Goal: Information Seeking & Learning: Learn about a topic

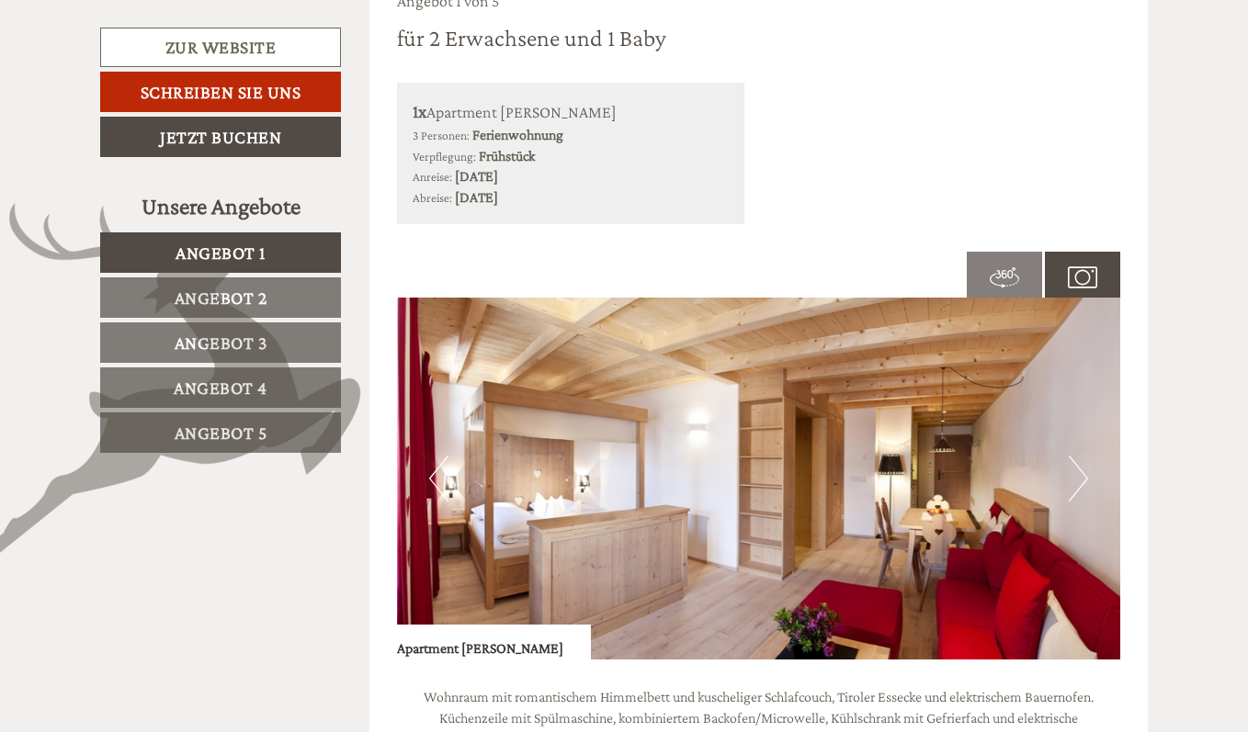
scroll to position [977, 0]
click at [1073, 483] on button "Next" at bounding box center [1078, 478] width 19 height 46
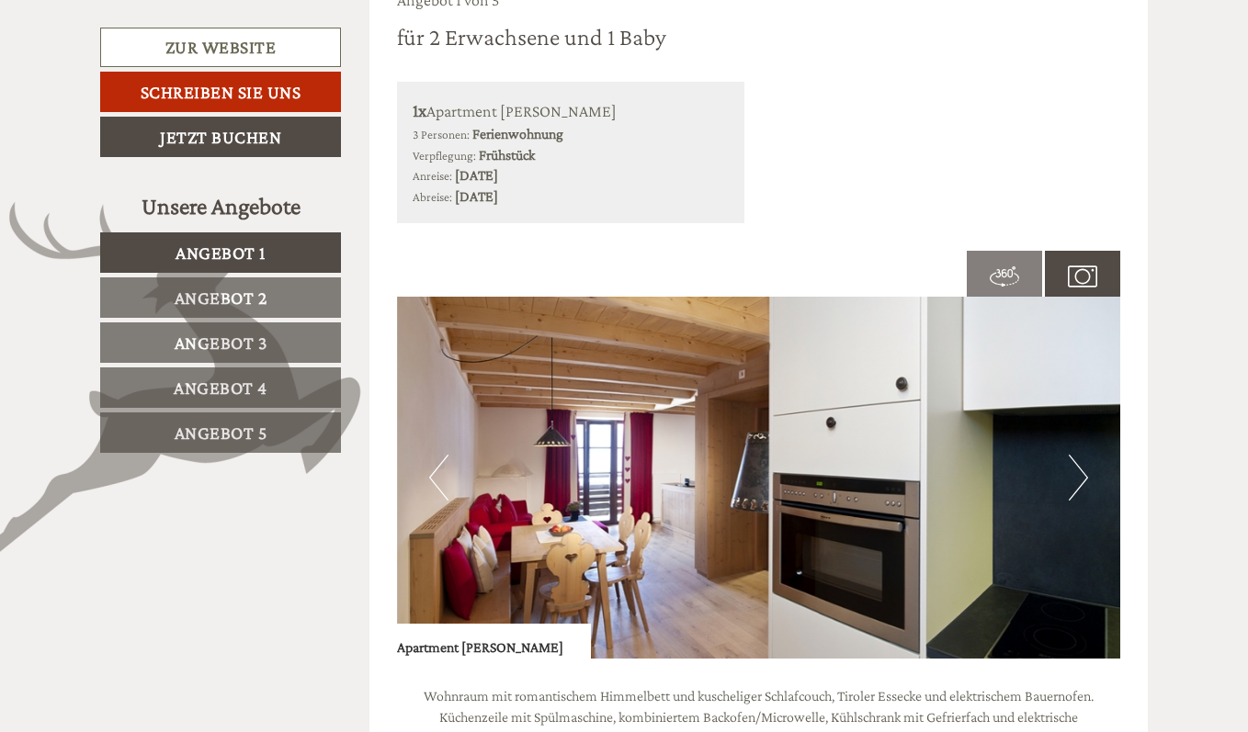
click at [1073, 483] on button "Next" at bounding box center [1078, 478] width 19 height 46
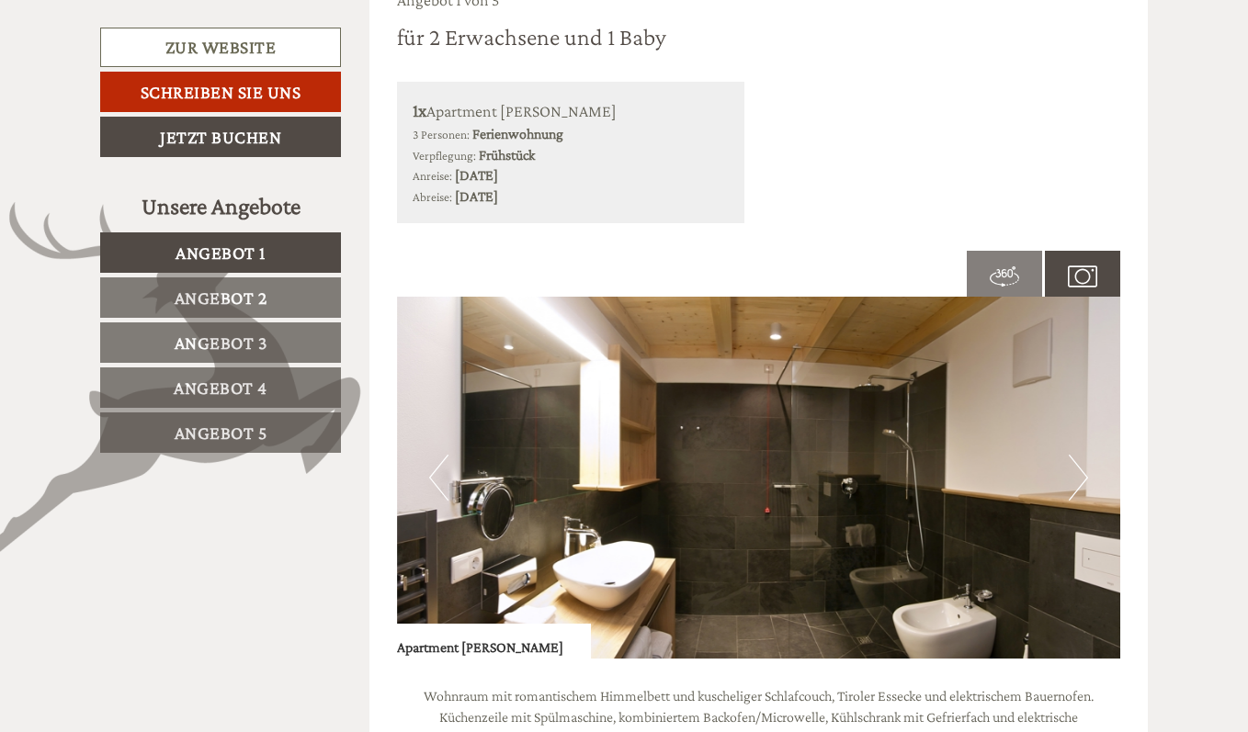
click at [1073, 483] on button "Next" at bounding box center [1078, 478] width 19 height 46
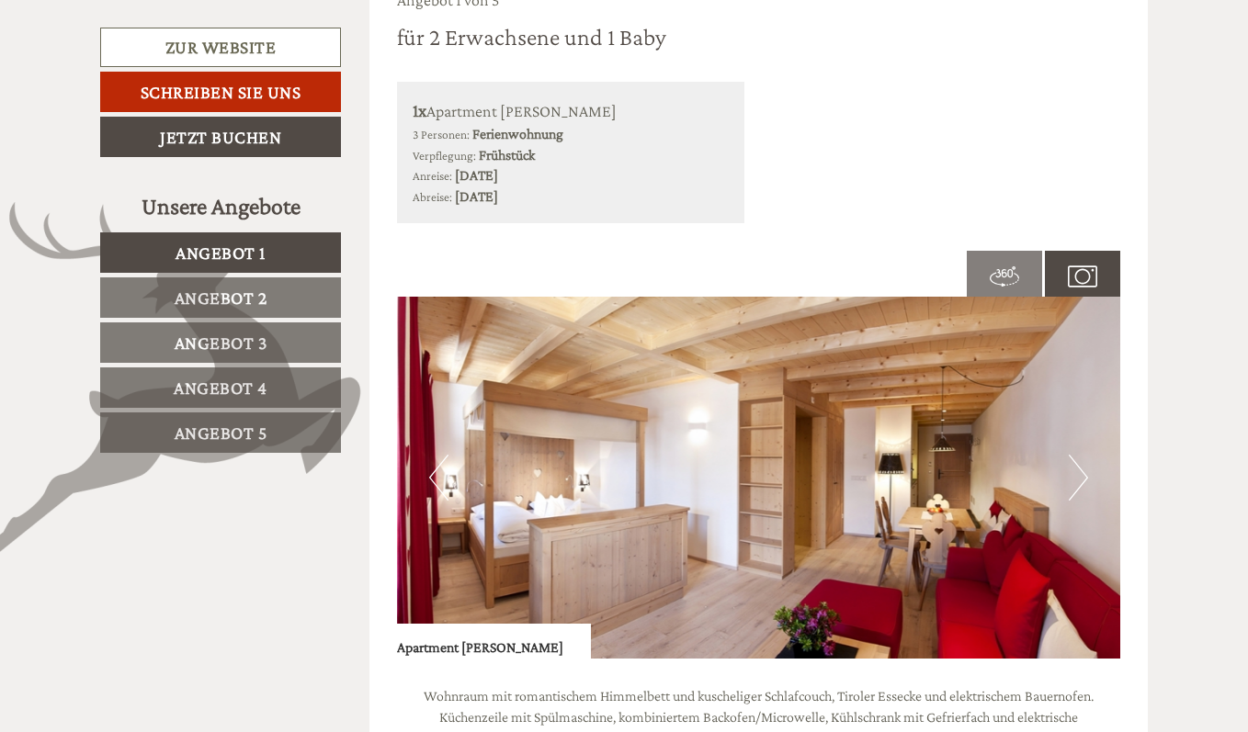
click at [1073, 483] on button "Next" at bounding box center [1078, 478] width 19 height 46
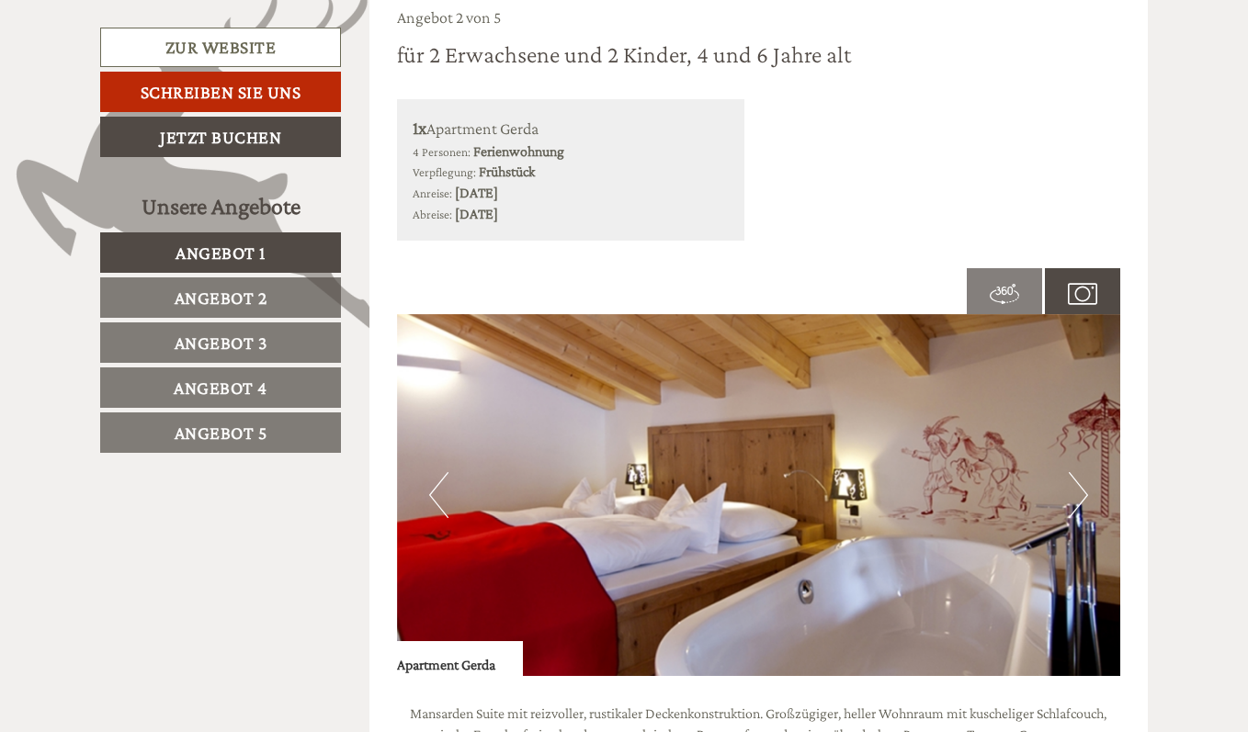
scroll to position [2264, 0]
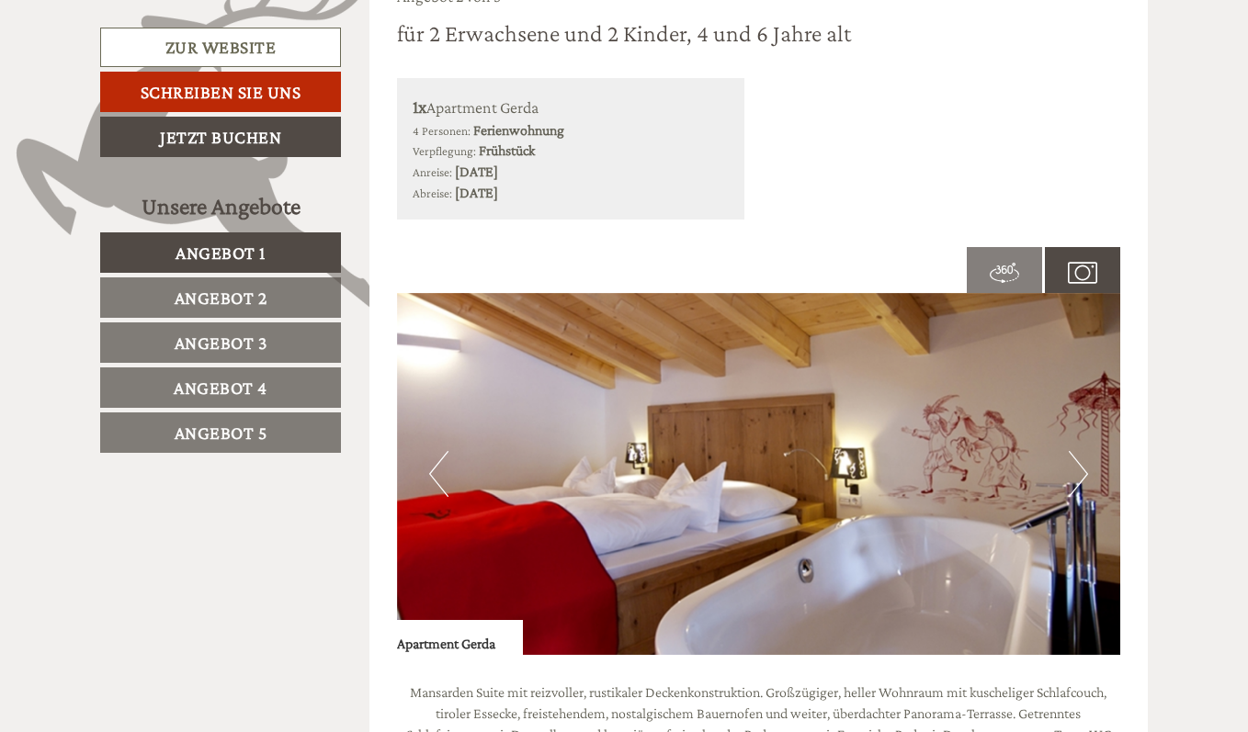
click at [1073, 478] on button "Next" at bounding box center [1078, 474] width 19 height 46
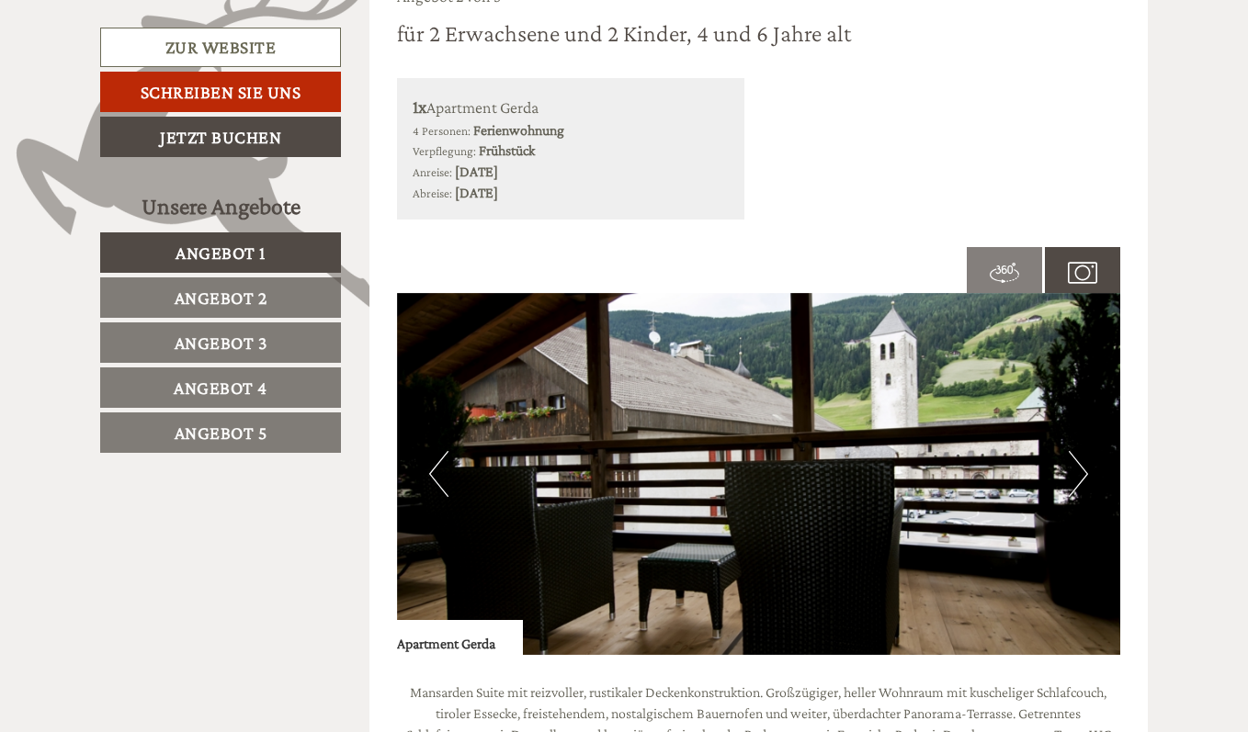
click at [1081, 470] on button "Next" at bounding box center [1078, 474] width 19 height 46
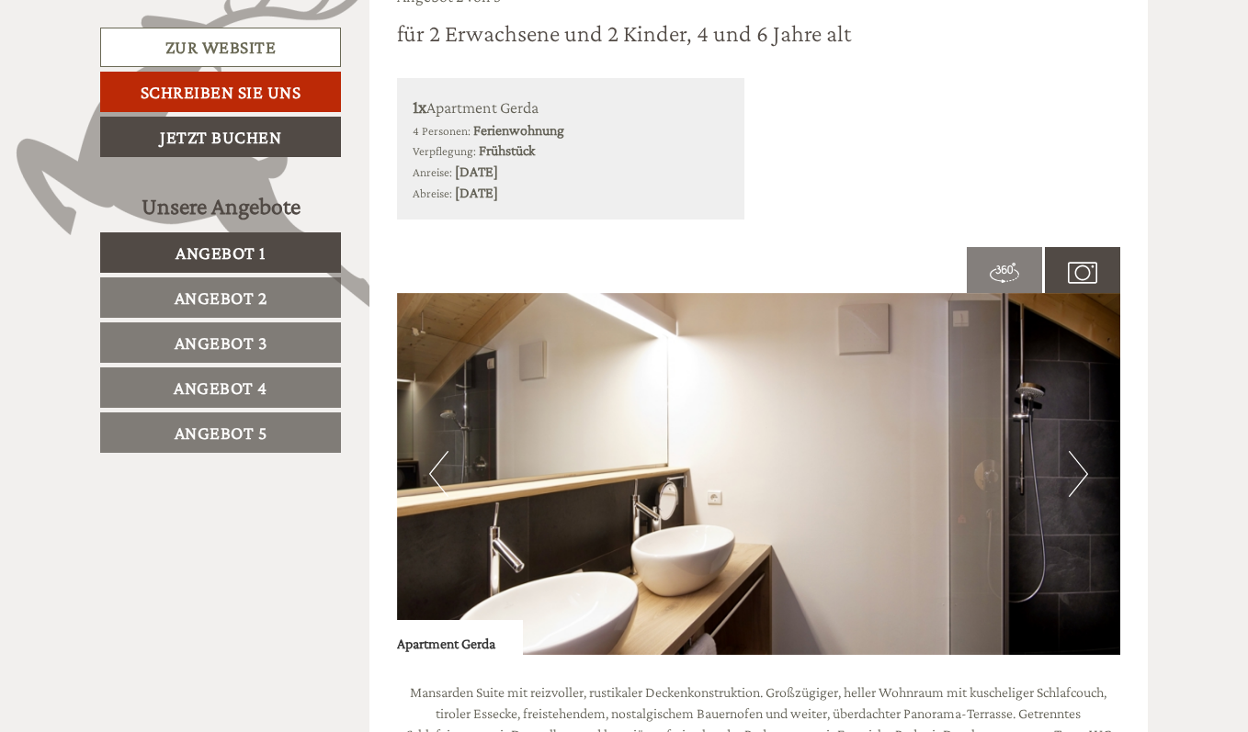
click at [1081, 470] on button "Next" at bounding box center [1078, 474] width 19 height 46
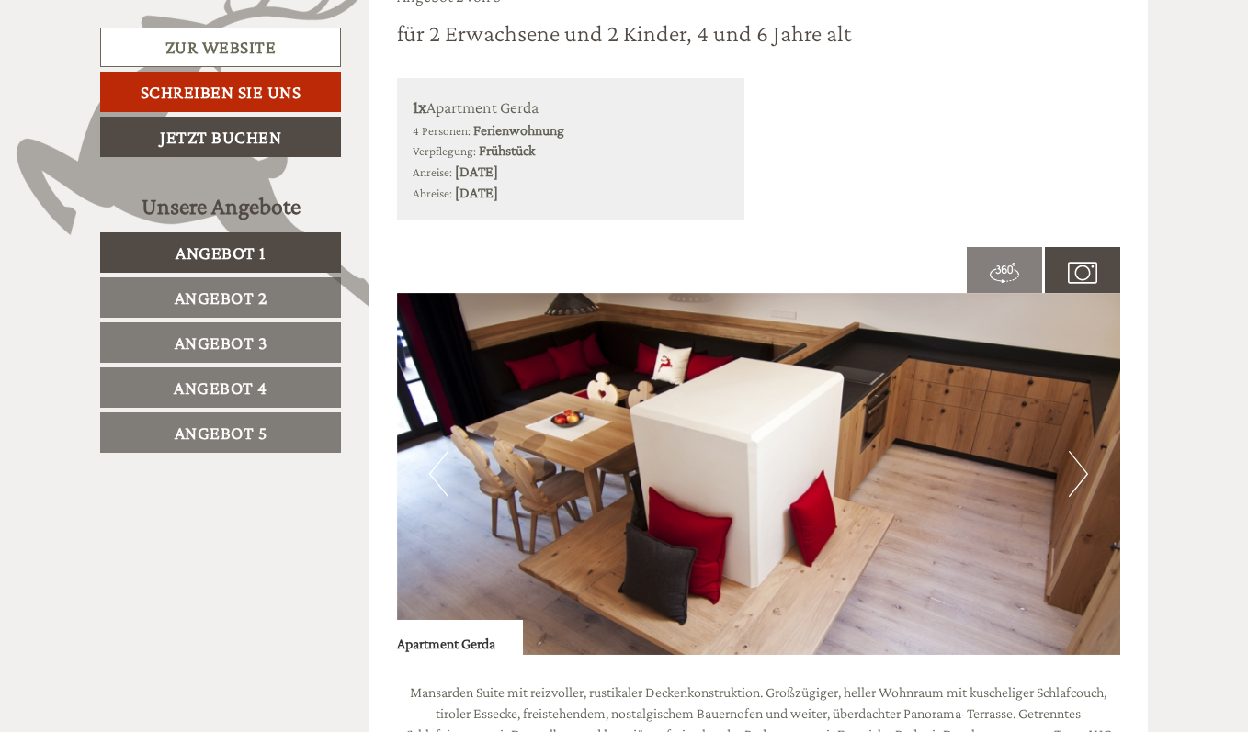
click at [1083, 464] on button "Next" at bounding box center [1078, 474] width 19 height 46
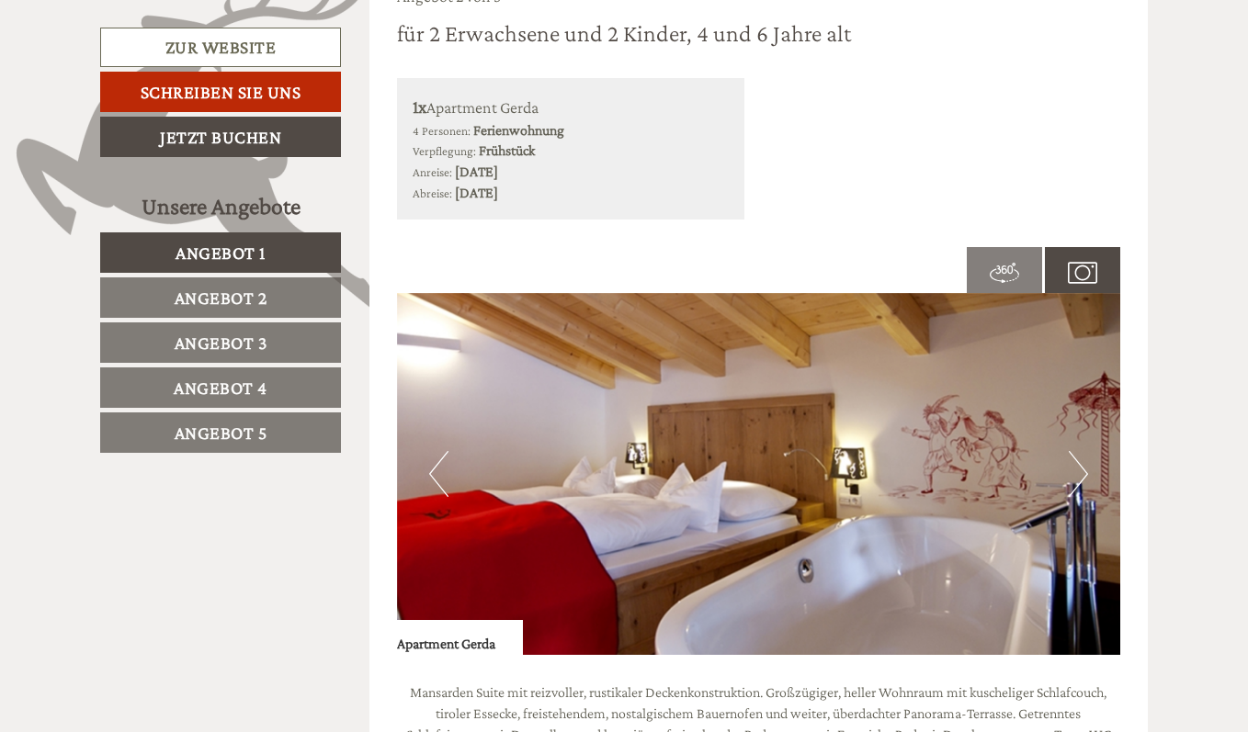
click at [1083, 464] on button "Next" at bounding box center [1078, 474] width 19 height 46
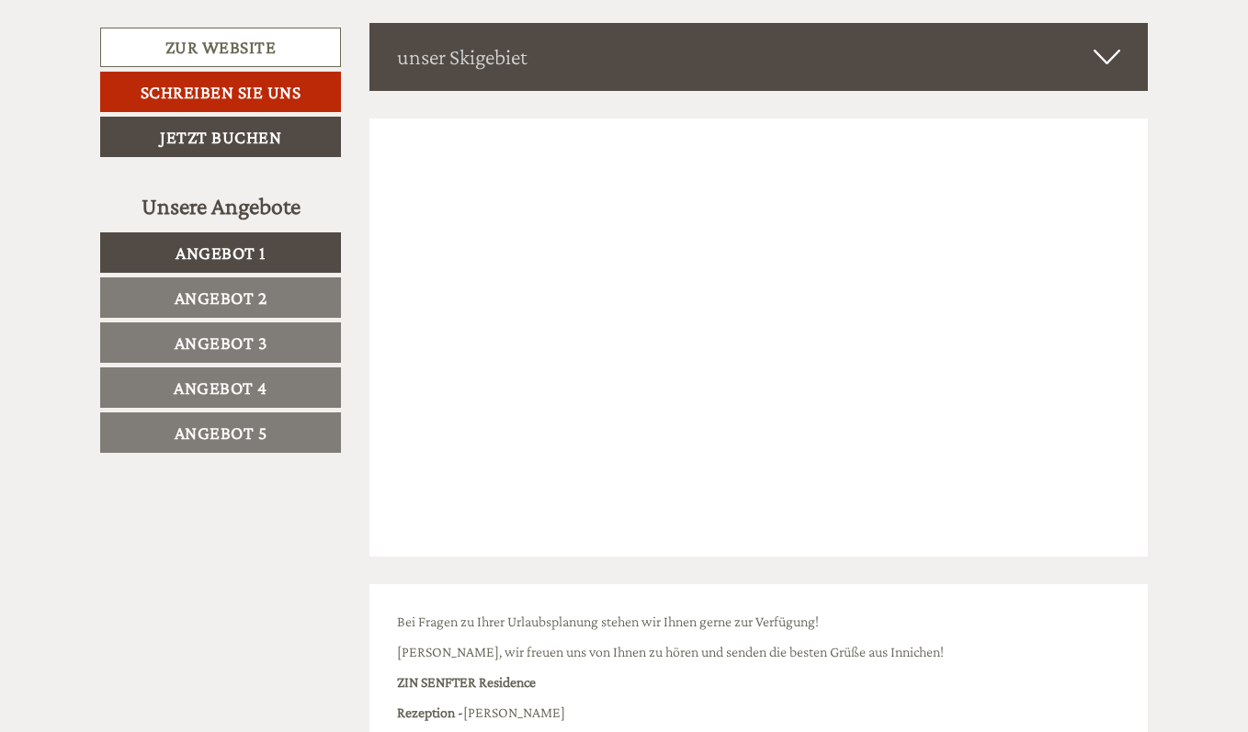
scroll to position [5113, 0]
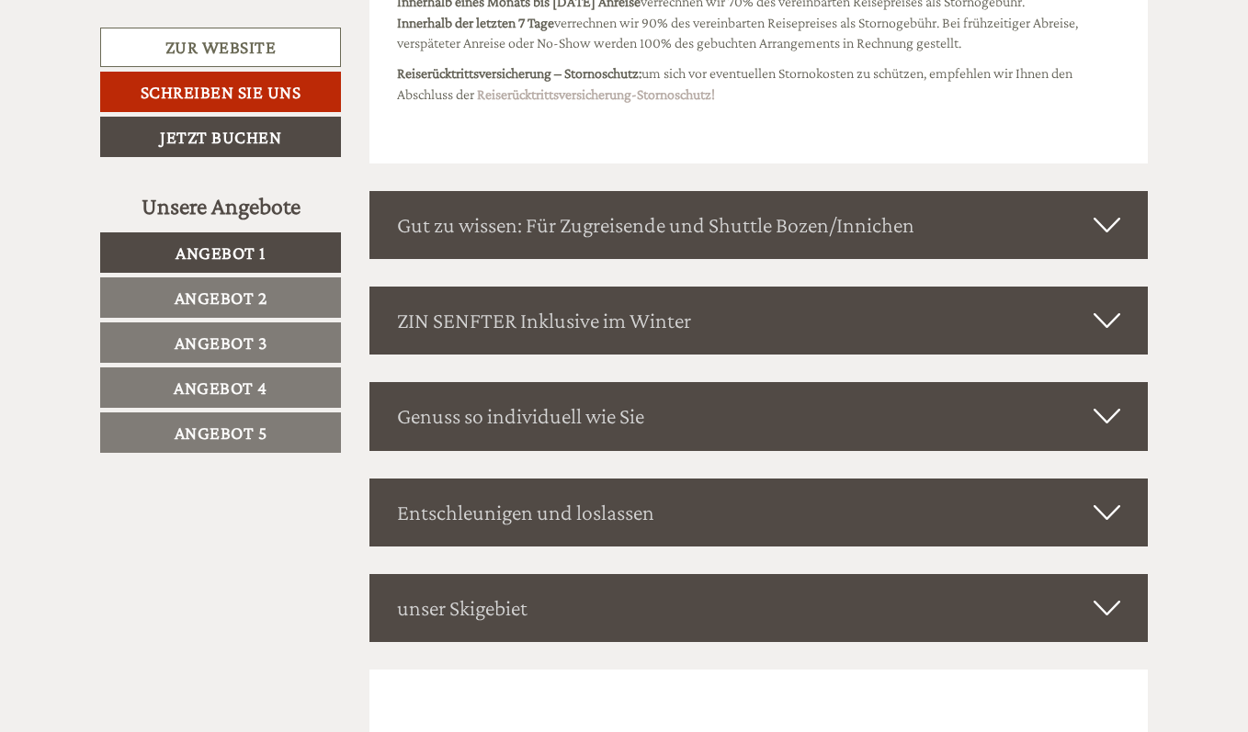
click at [245, 431] on span "Angebot 5" at bounding box center [221, 433] width 93 height 20
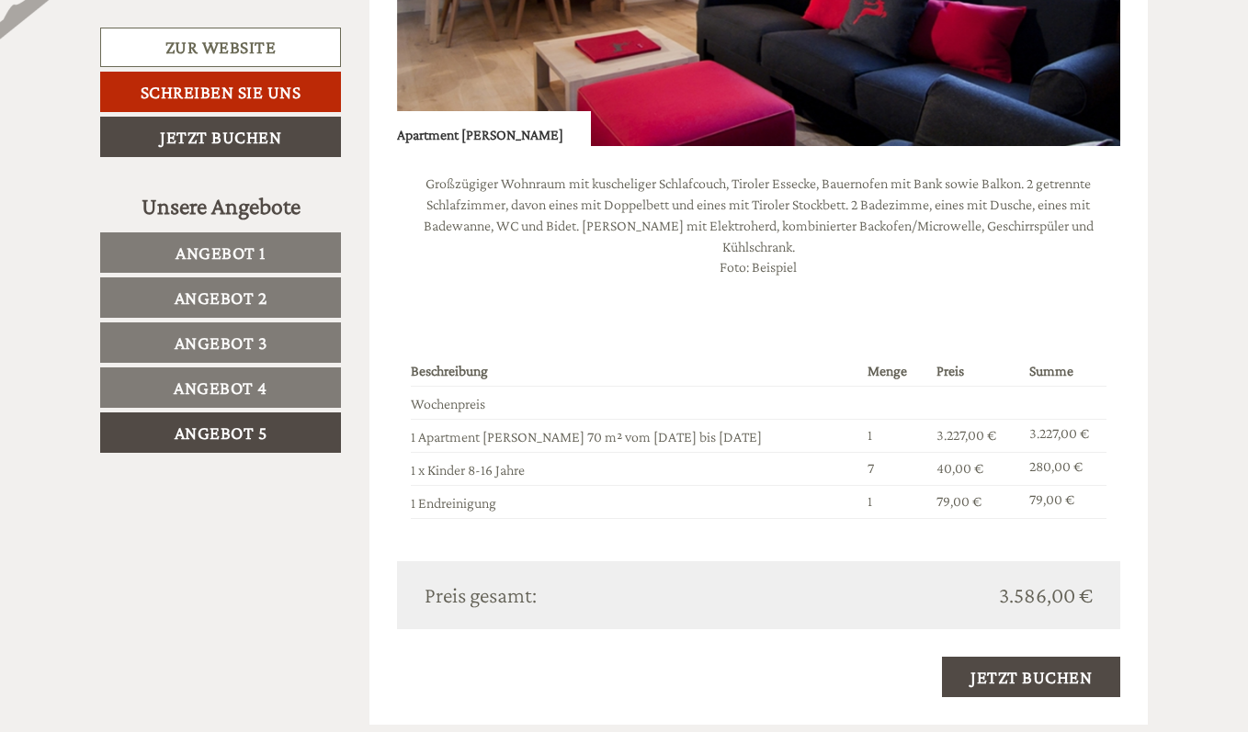
scroll to position [1214, 0]
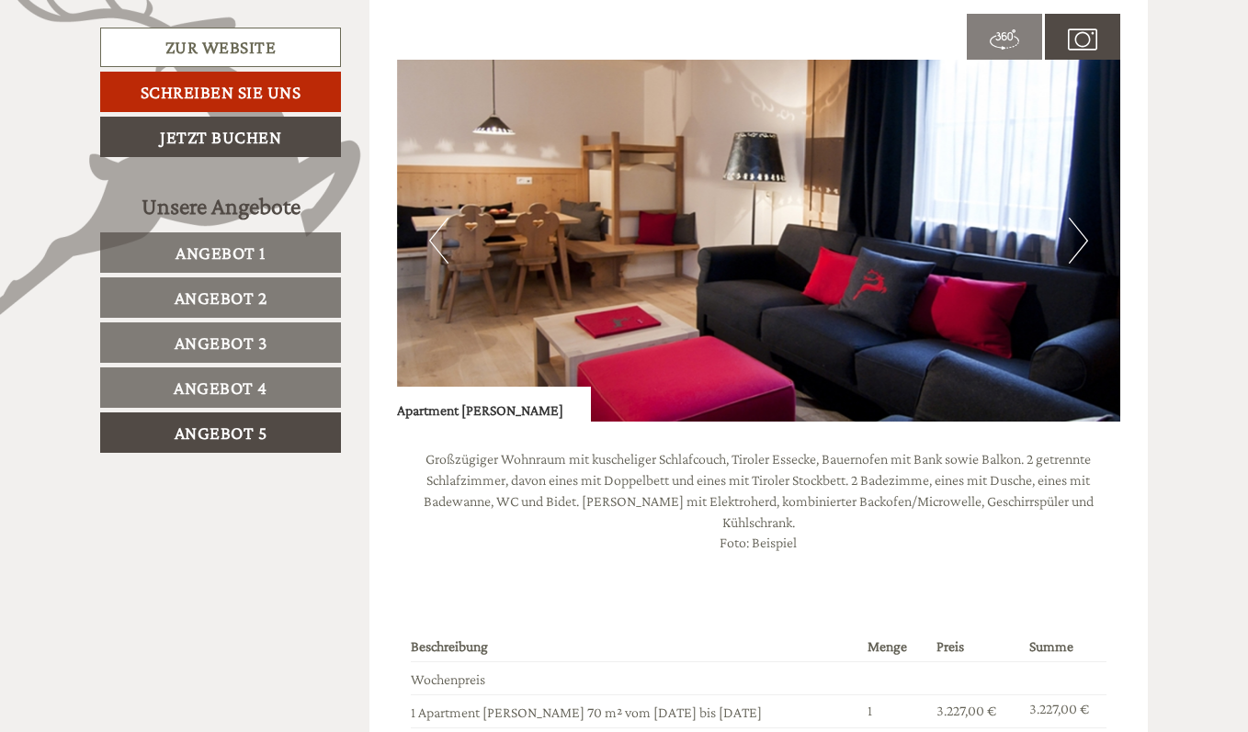
click at [1086, 245] on button "Next" at bounding box center [1078, 241] width 19 height 46
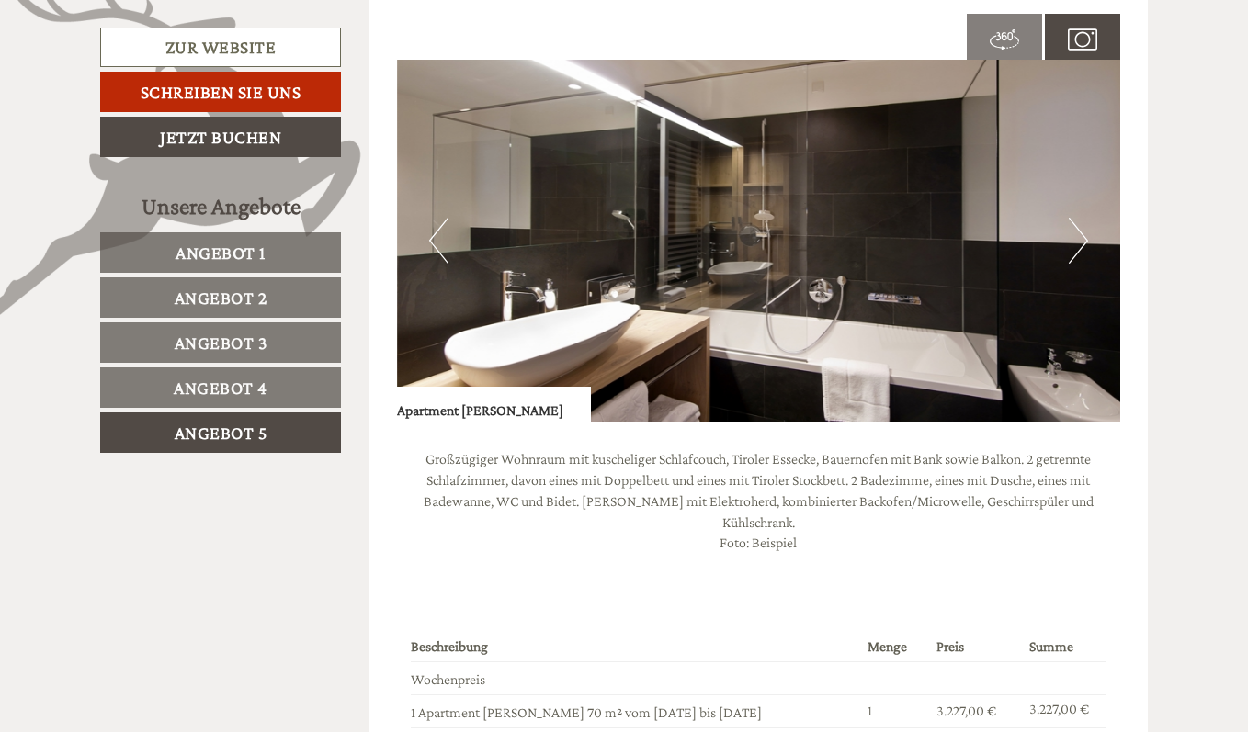
click at [1089, 245] on img at bounding box center [759, 241] width 724 height 362
click at [1073, 240] on button "Next" at bounding box center [1078, 241] width 19 height 46
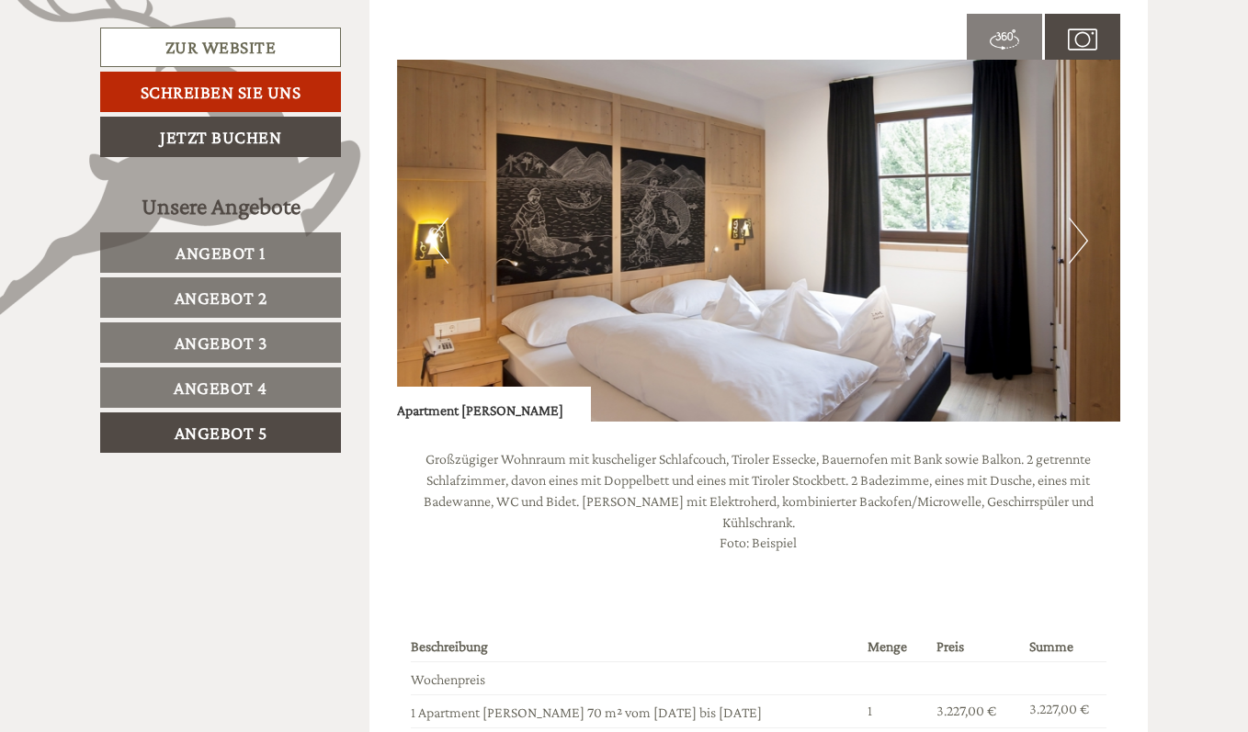
click at [1074, 240] on button "Next" at bounding box center [1078, 241] width 19 height 46
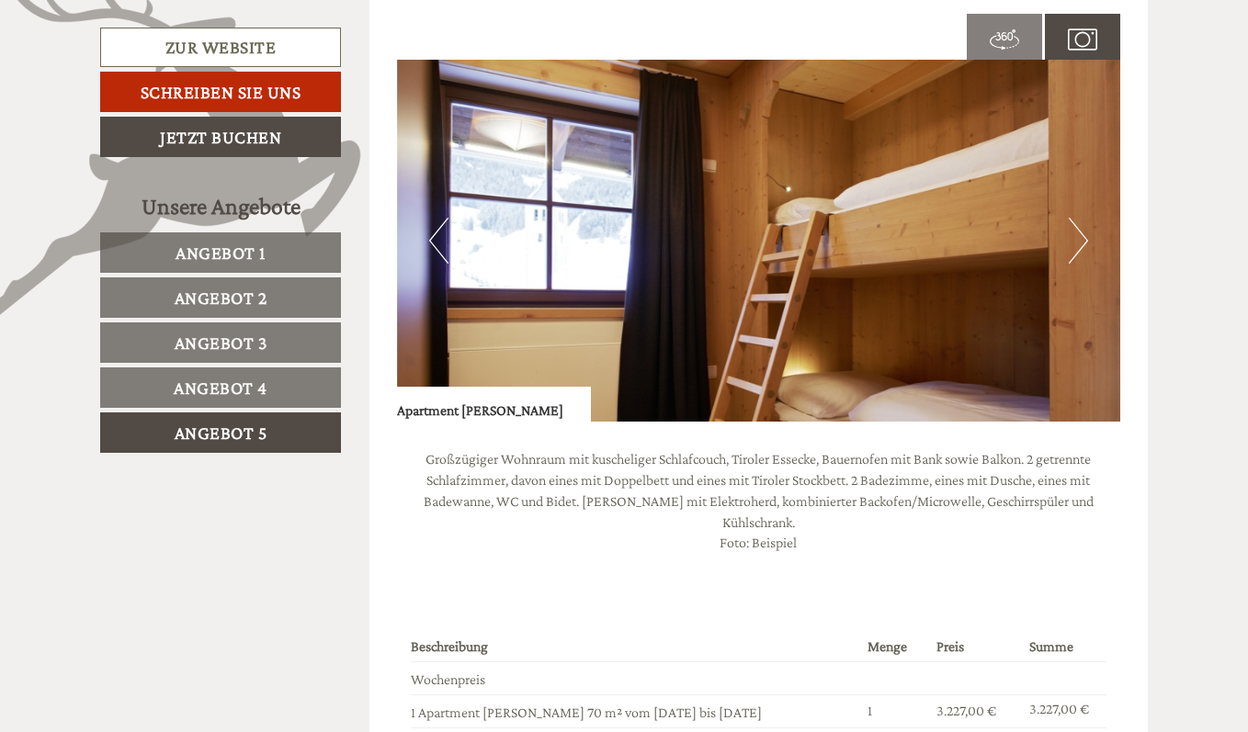
click at [1074, 240] on button "Next" at bounding box center [1078, 241] width 19 height 46
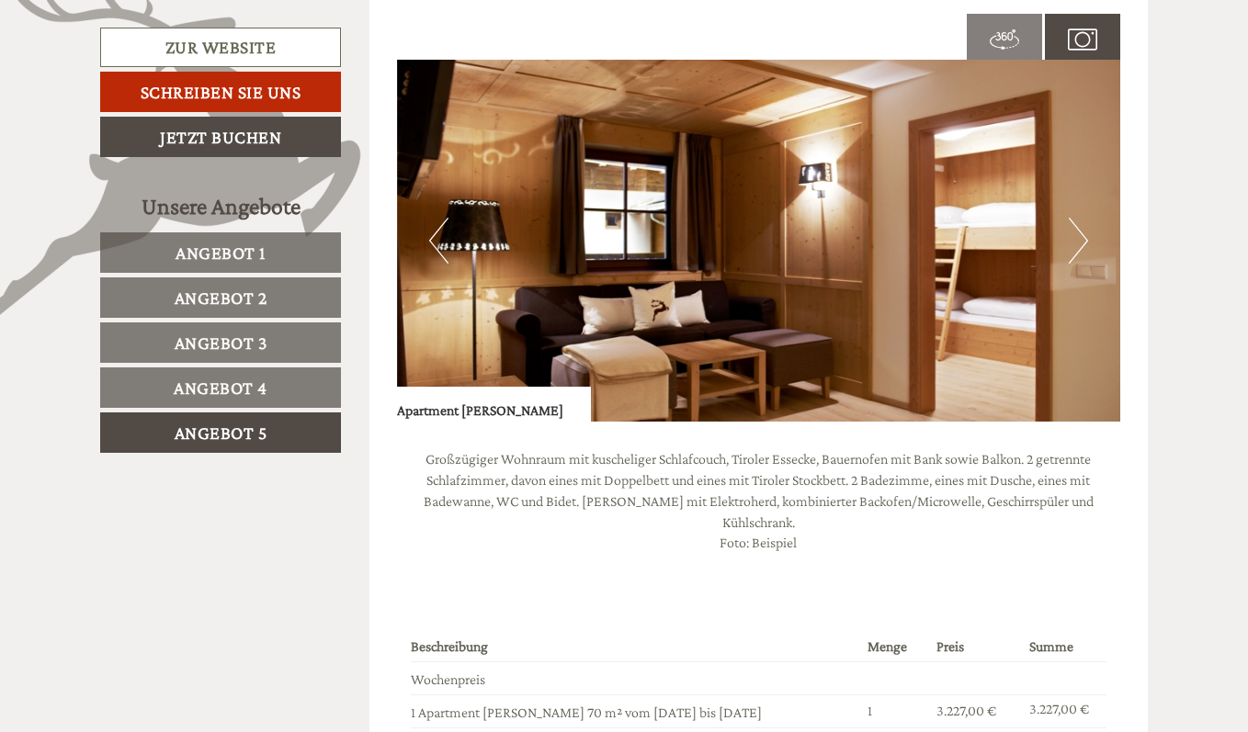
click at [1074, 240] on button "Next" at bounding box center [1078, 241] width 19 height 46
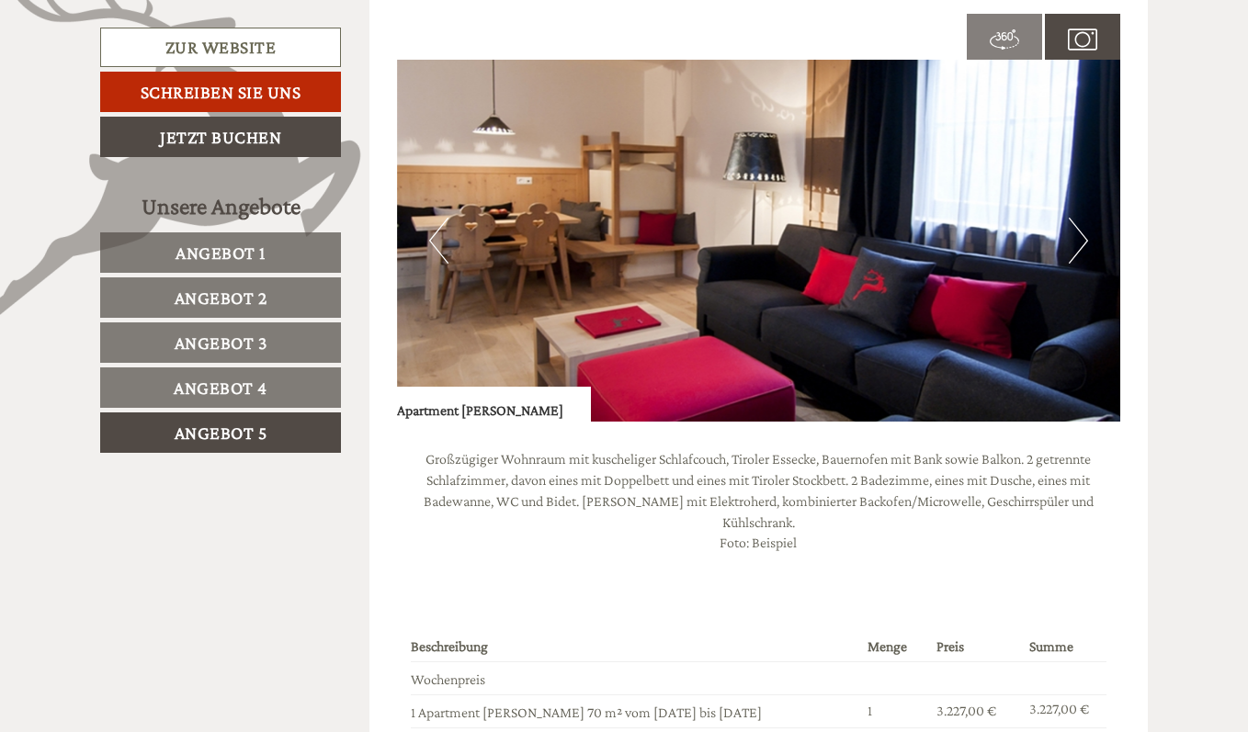
click at [1077, 239] on button "Next" at bounding box center [1078, 241] width 19 height 46
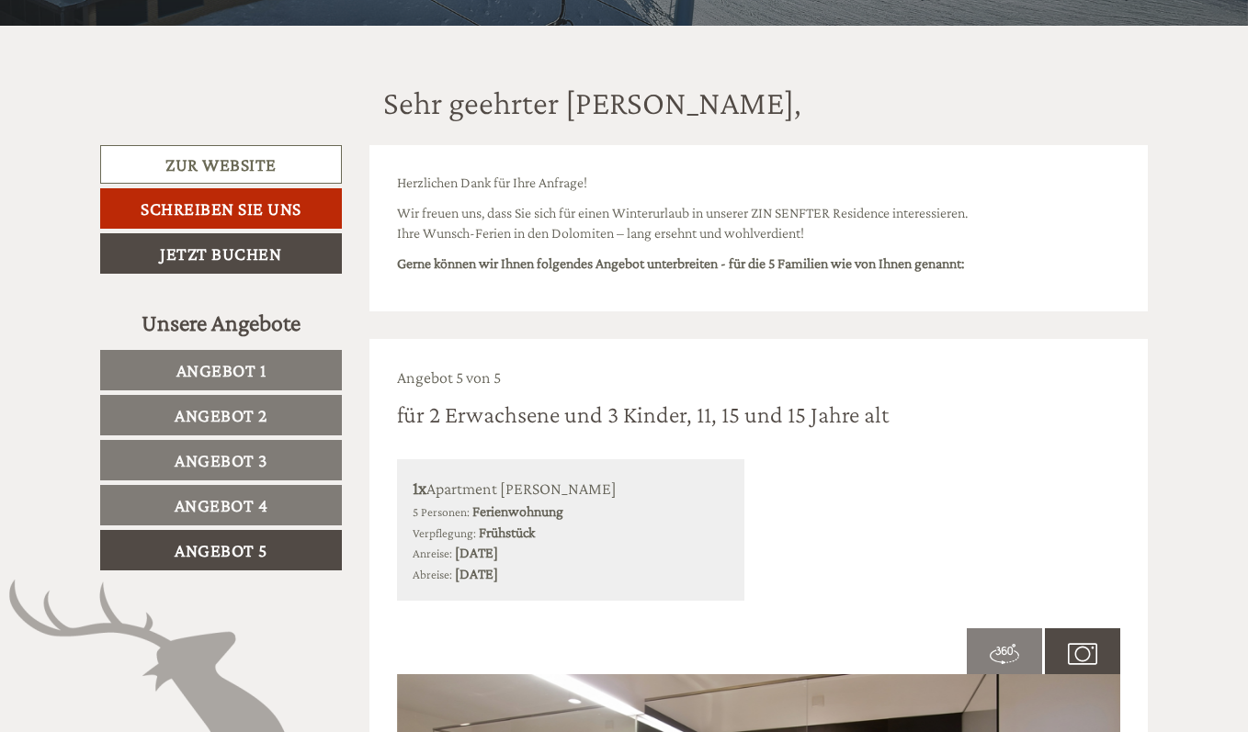
scroll to position [571, 0]
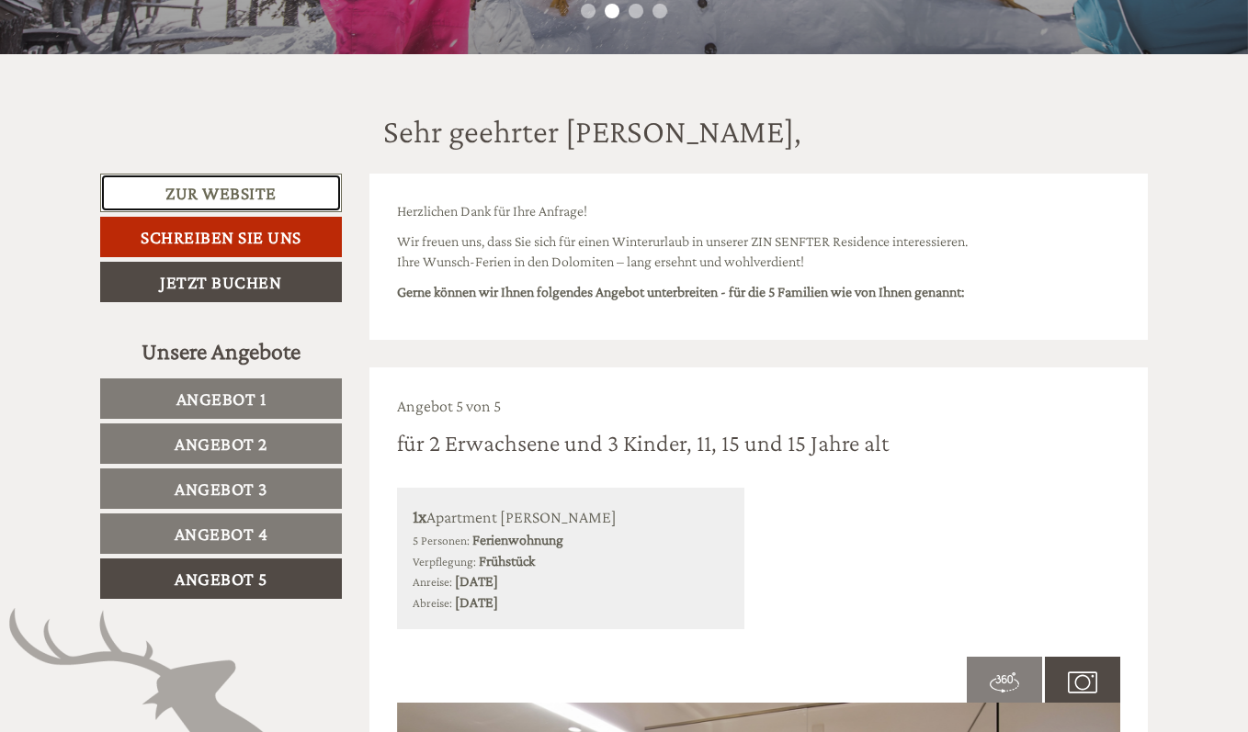
click at [244, 186] on link "Zur Website" at bounding box center [221, 194] width 242 height 40
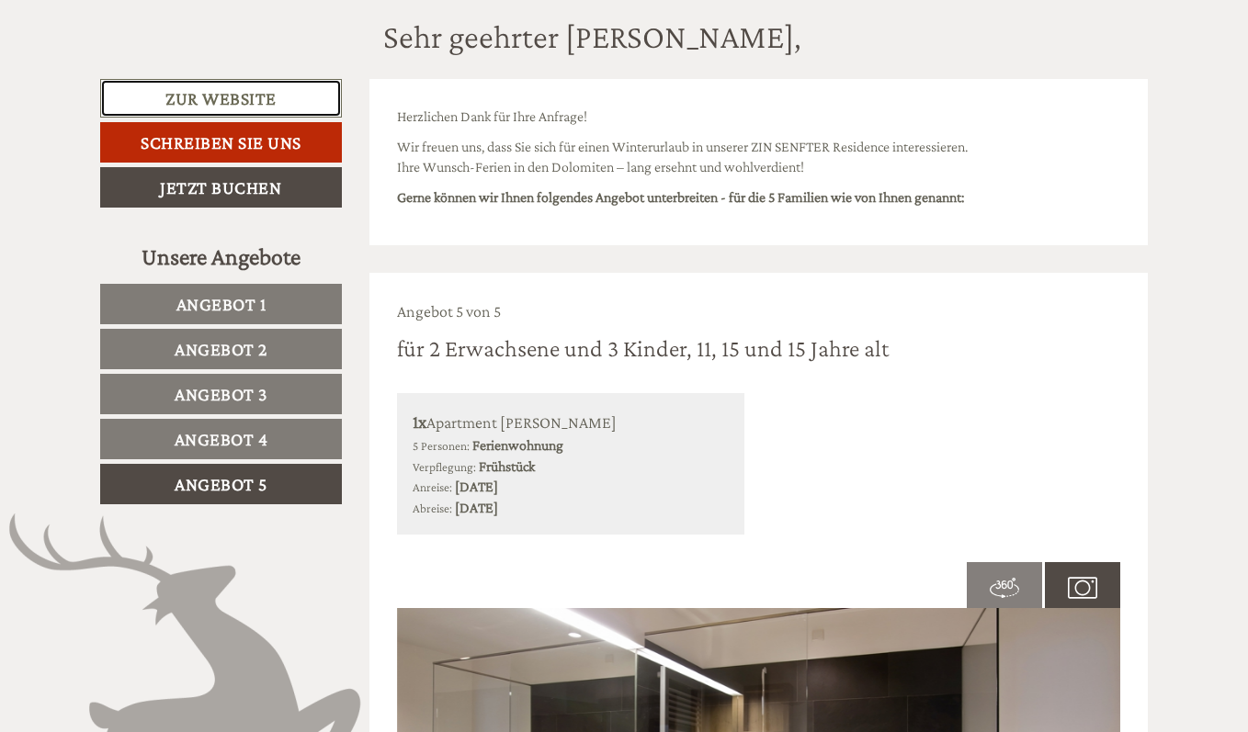
scroll to position [643, 0]
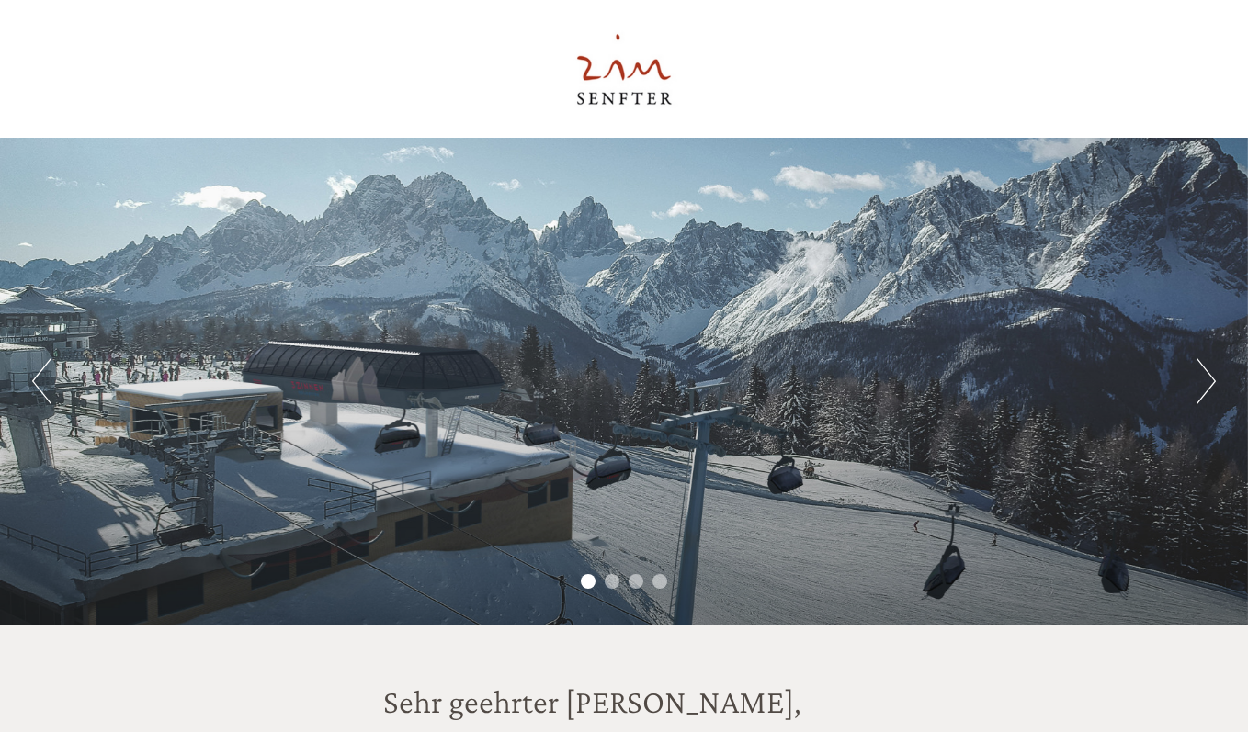
click at [1194, 383] on div "Previous Next 1 2 3 4" at bounding box center [624, 381] width 1248 height 487
click at [1209, 381] on button "Next" at bounding box center [1206, 381] width 19 height 46
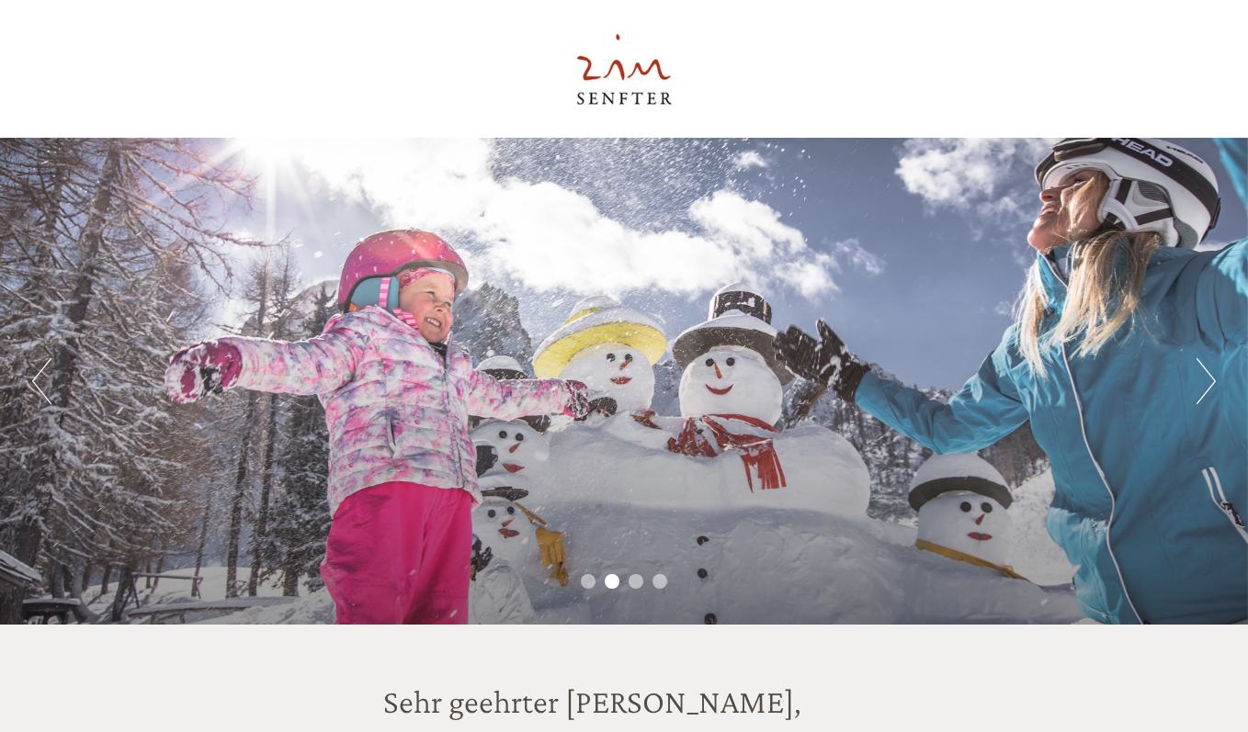
click at [1209, 381] on button "Next" at bounding box center [1206, 381] width 19 height 46
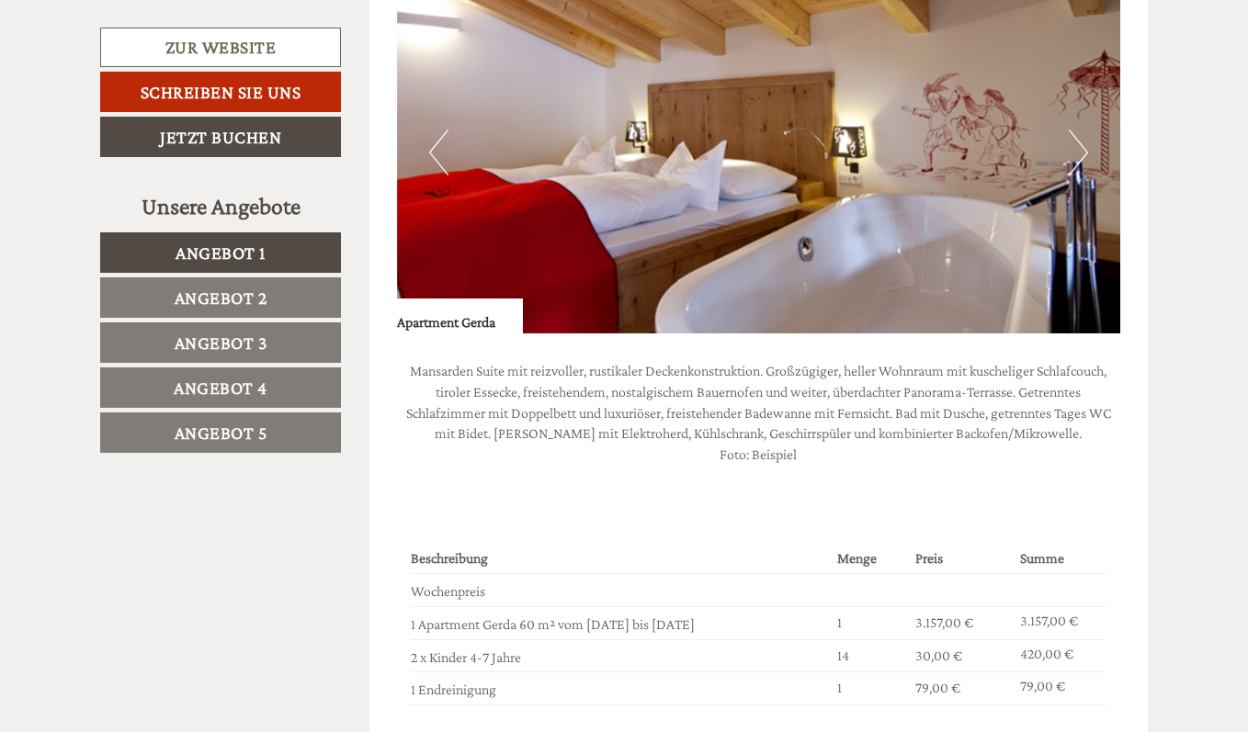
scroll to position [2481, 0]
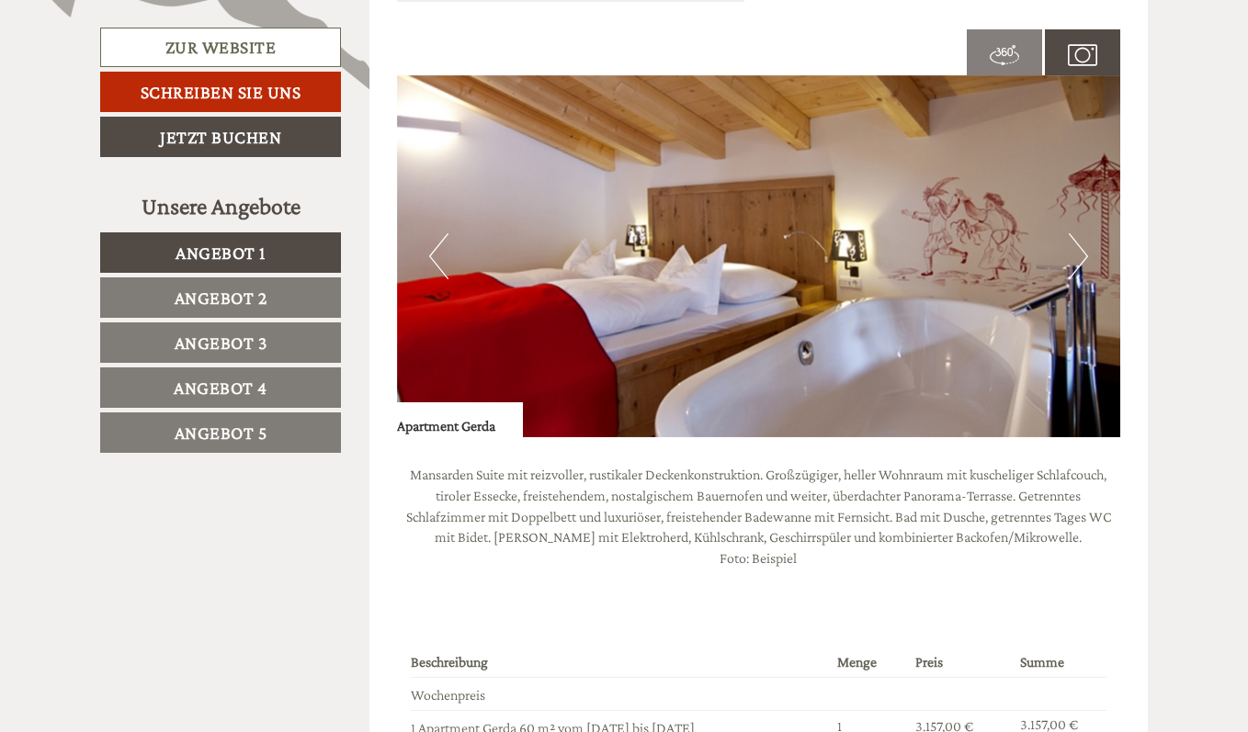
click at [1086, 258] on button "Next" at bounding box center [1078, 256] width 19 height 46
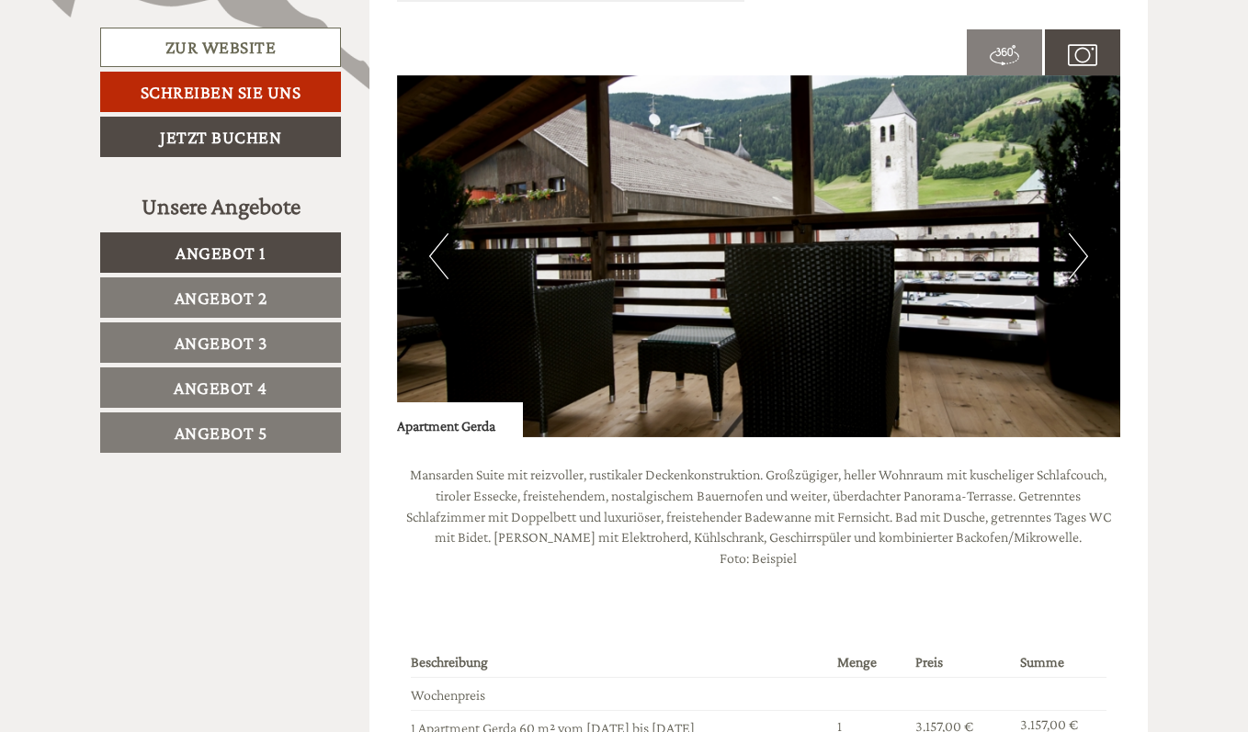
click at [1086, 258] on button "Next" at bounding box center [1078, 256] width 19 height 46
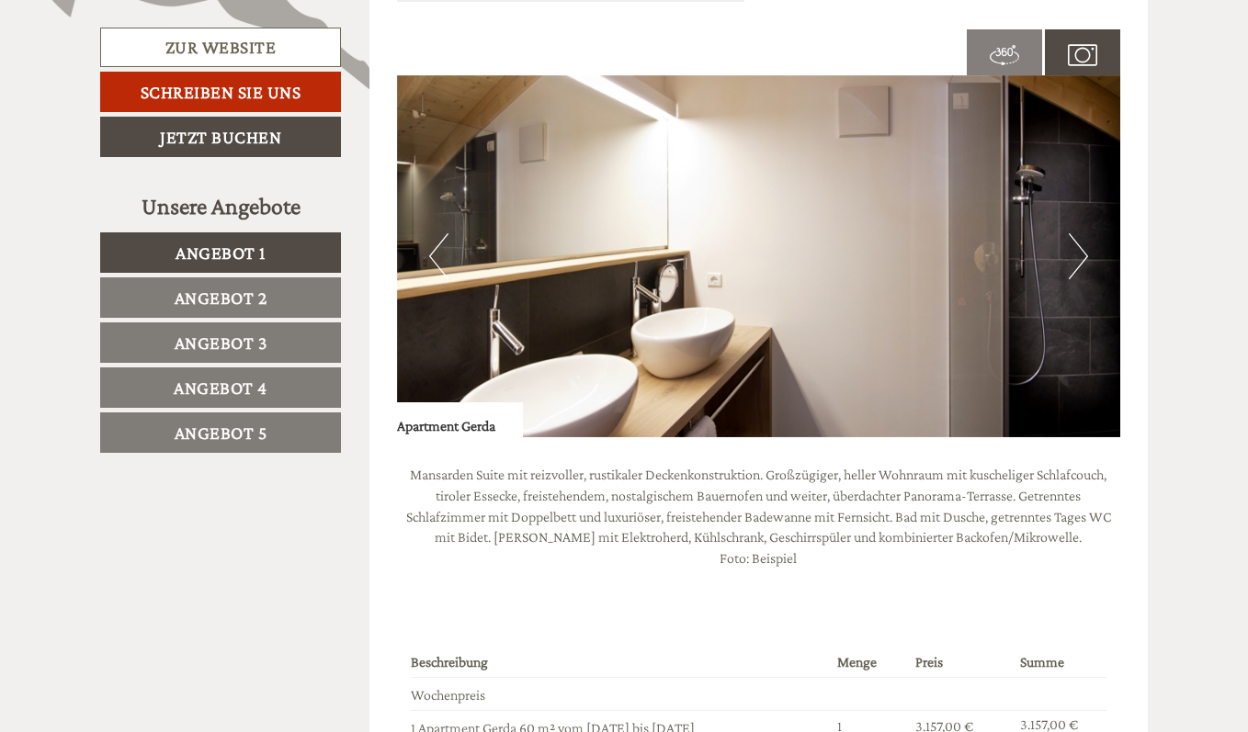
click at [1086, 258] on button "Next" at bounding box center [1078, 256] width 19 height 46
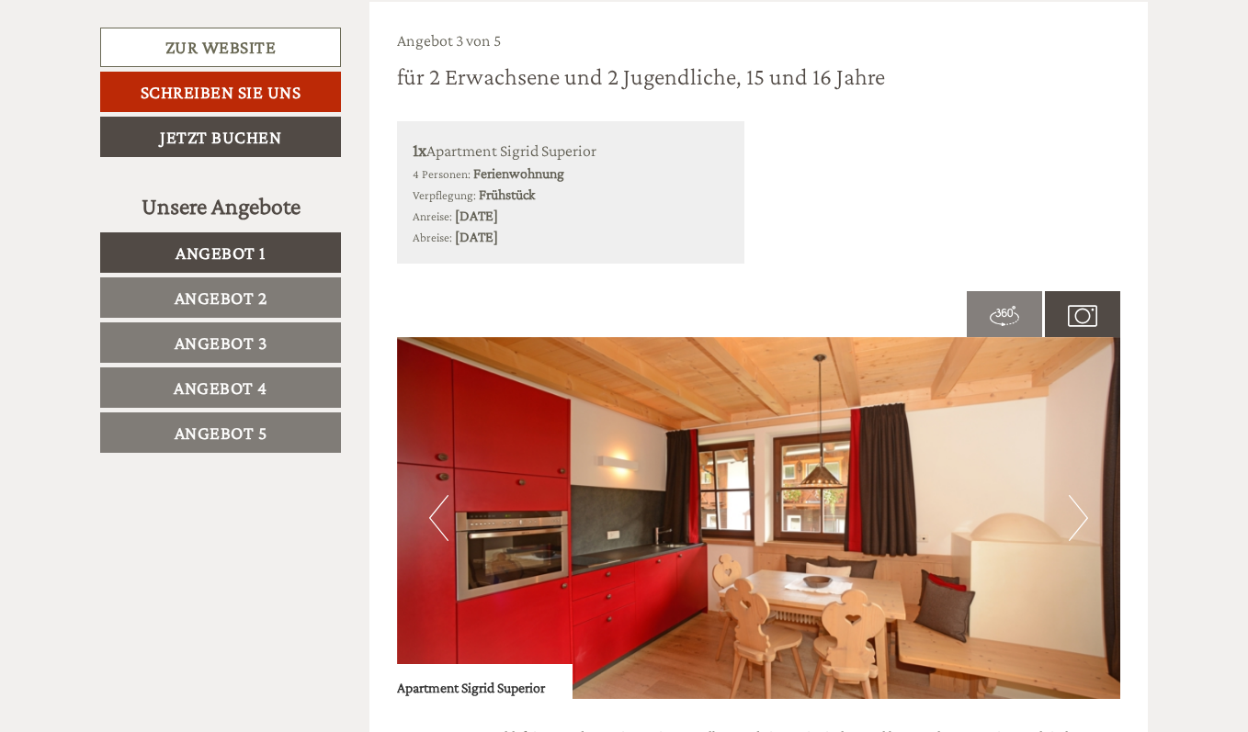
scroll to position [3676, 0]
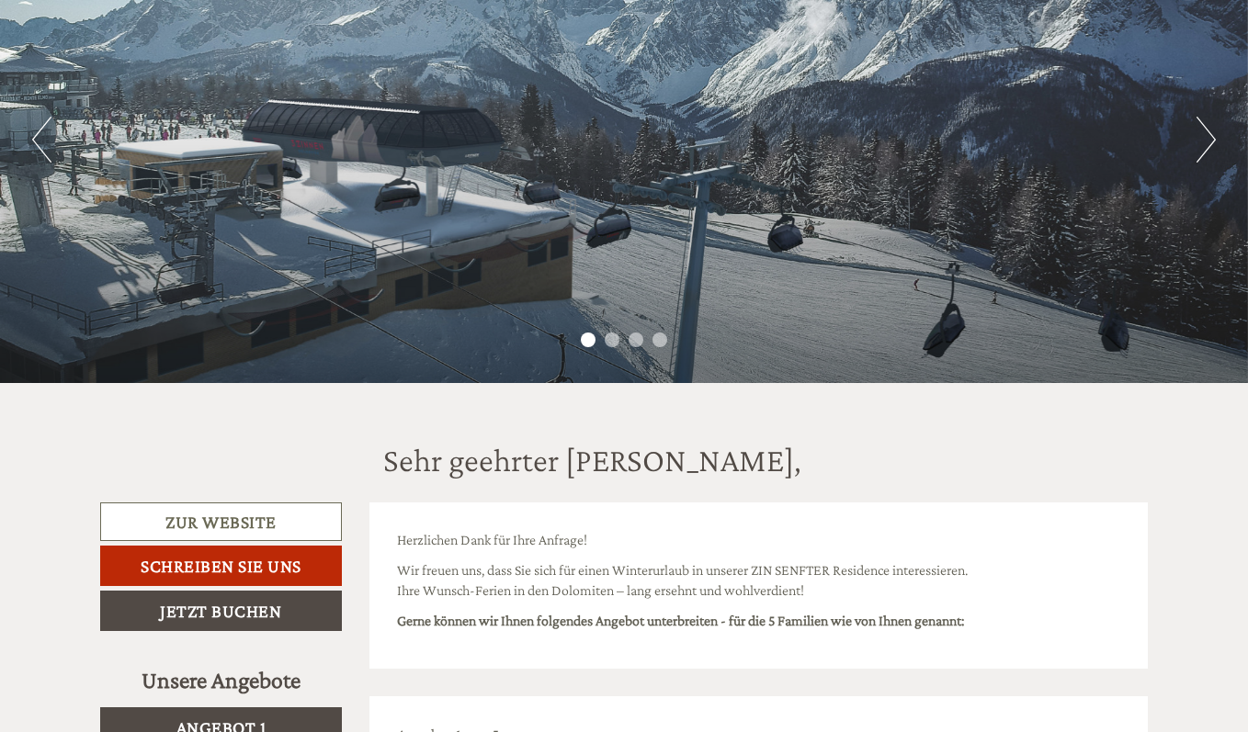
scroll to position [276, 0]
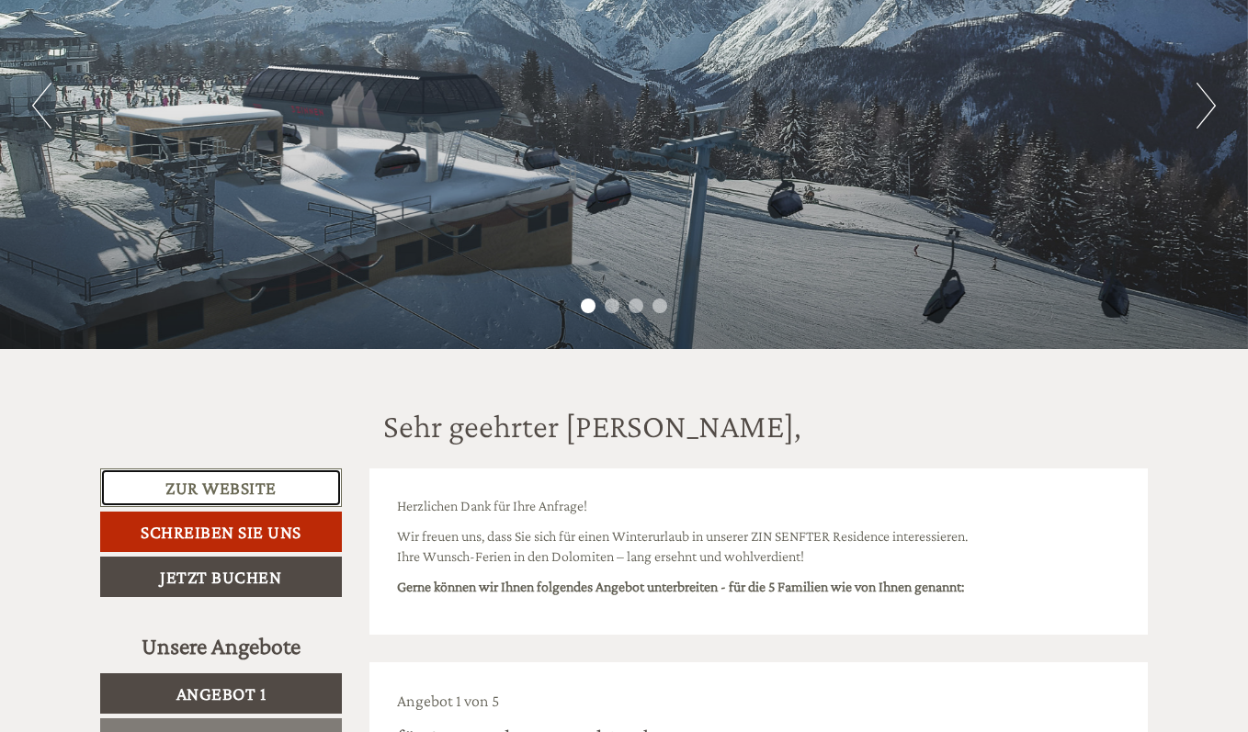
click at [200, 489] on link "Zur Website" at bounding box center [221, 489] width 242 height 40
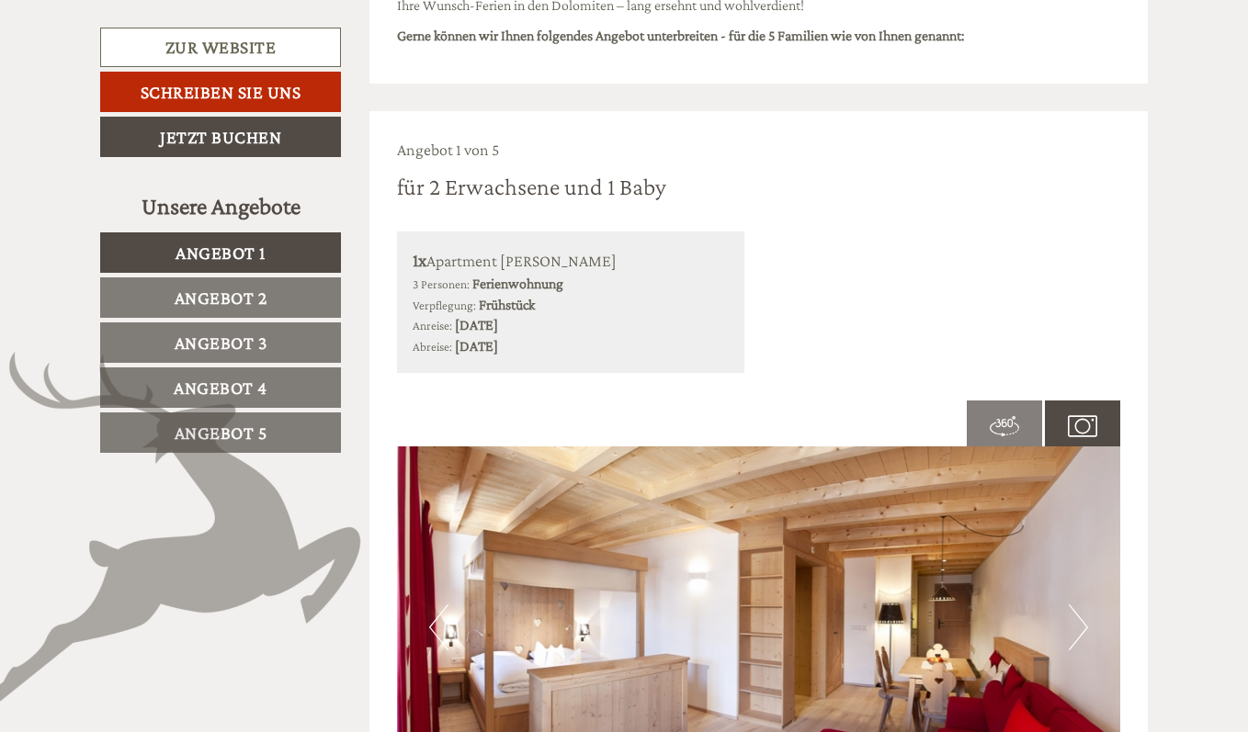
scroll to position [1103, 0]
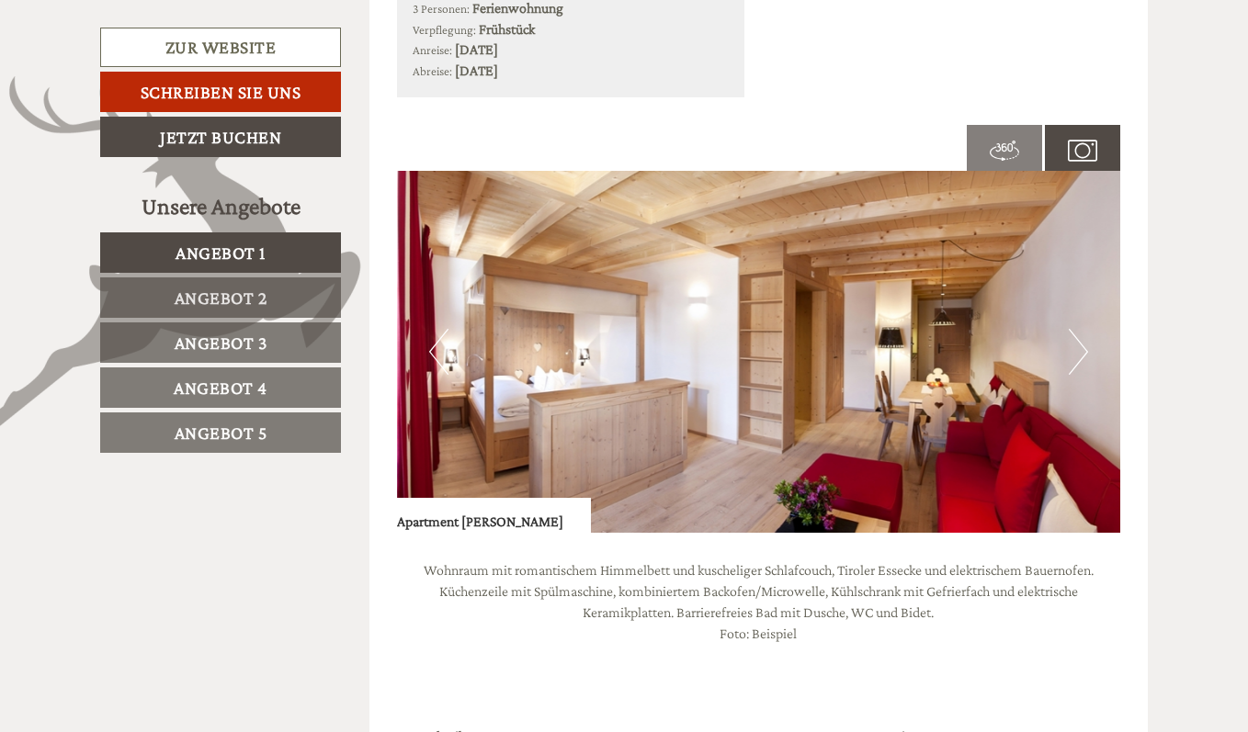
click at [285, 306] on link "Angebot 2" at bounding box center [220, 298] width 241 height 40
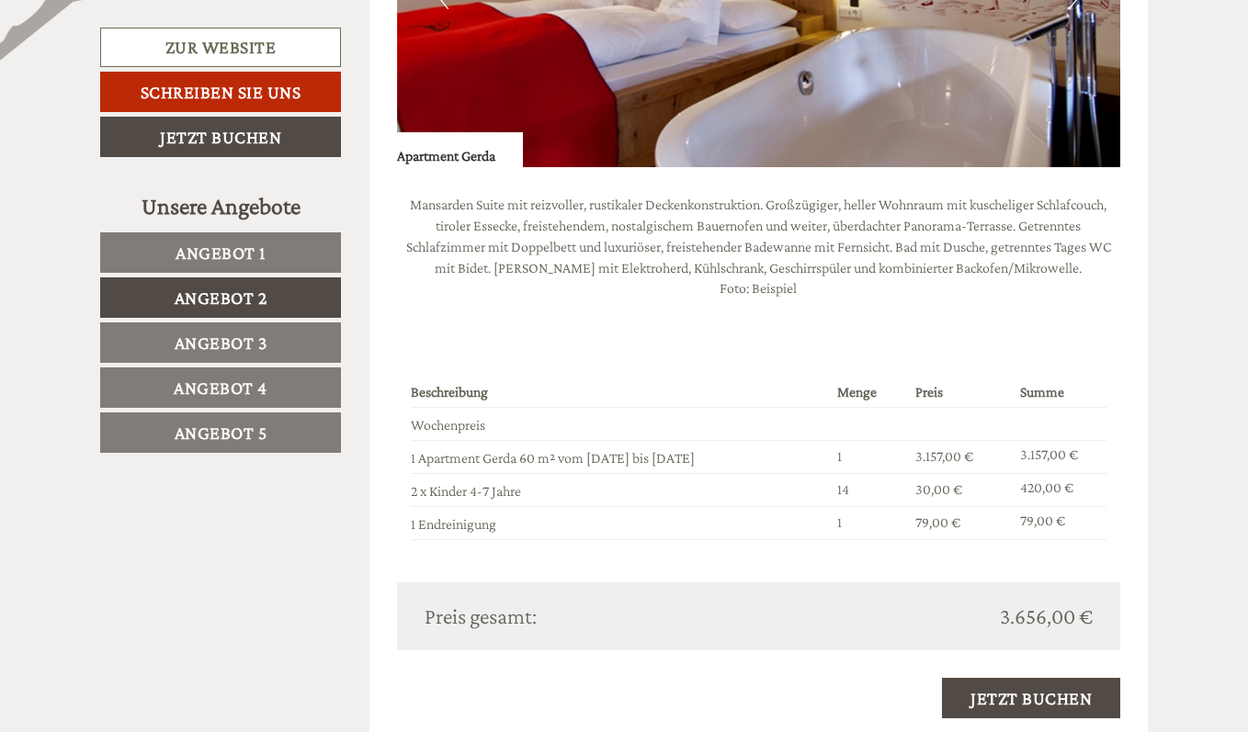
scroll to position [1490, 0]
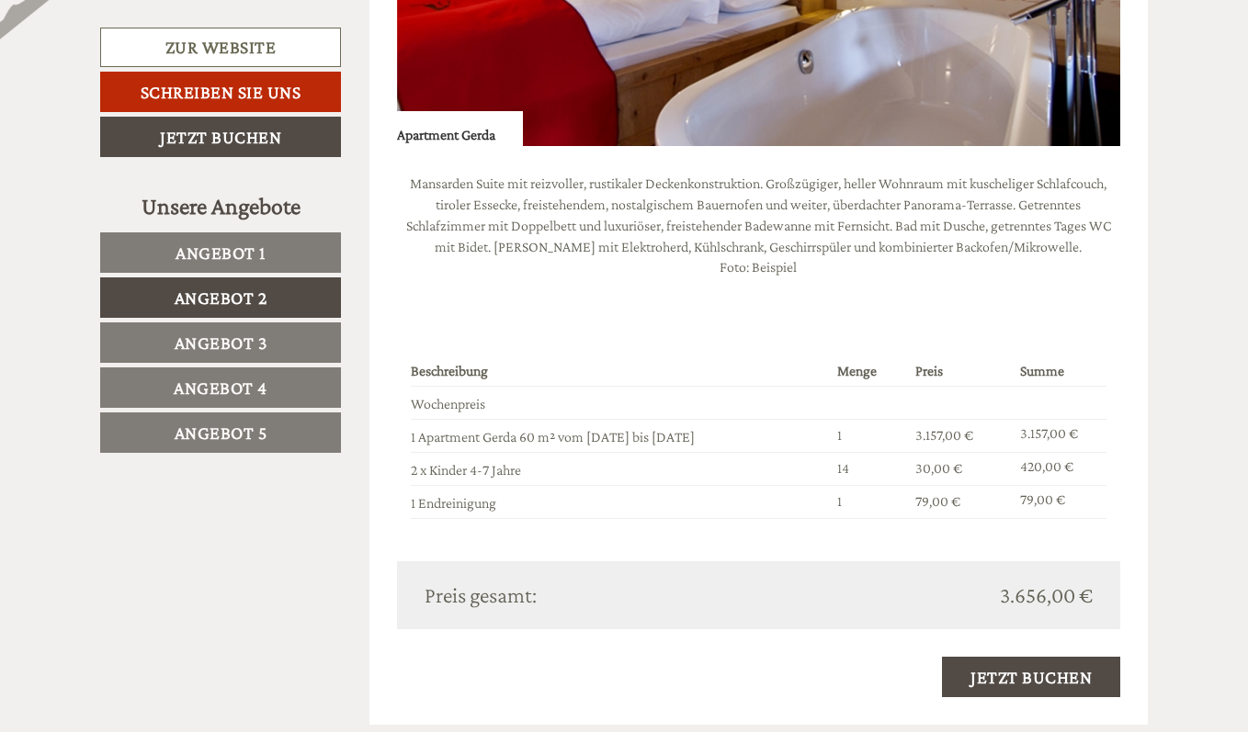
click at [314, 345] on link "Angebot 3" at bounding box center [220, 343] width 241 height 40
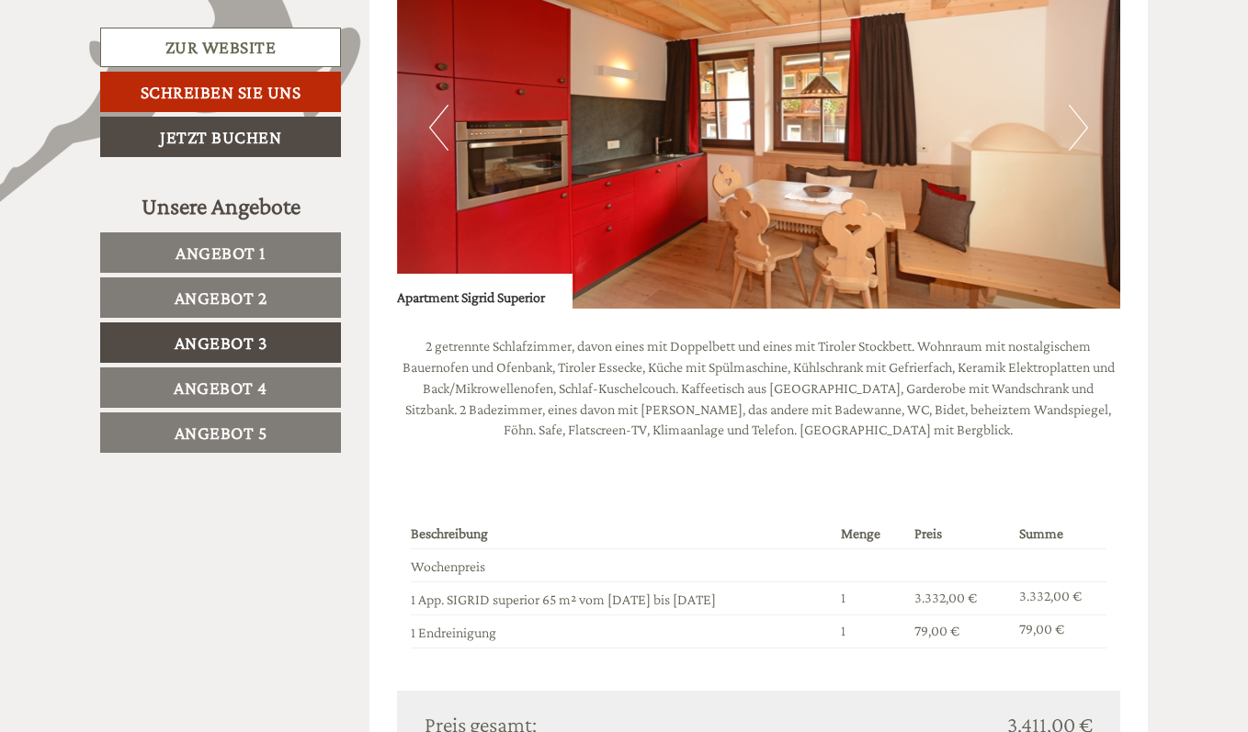
scroll to position [1398, 0]
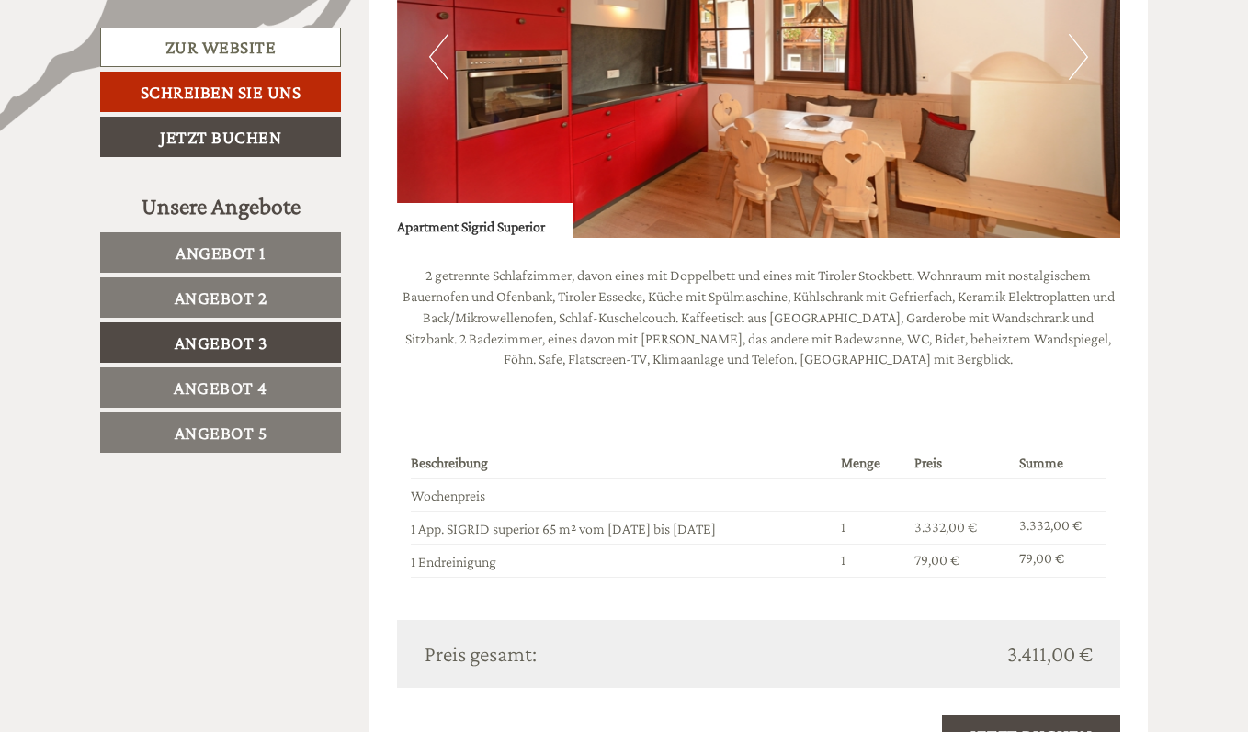
click at [292, 383] on link "Angebot 4" at bounding box center [220, 388] width 241 height 40
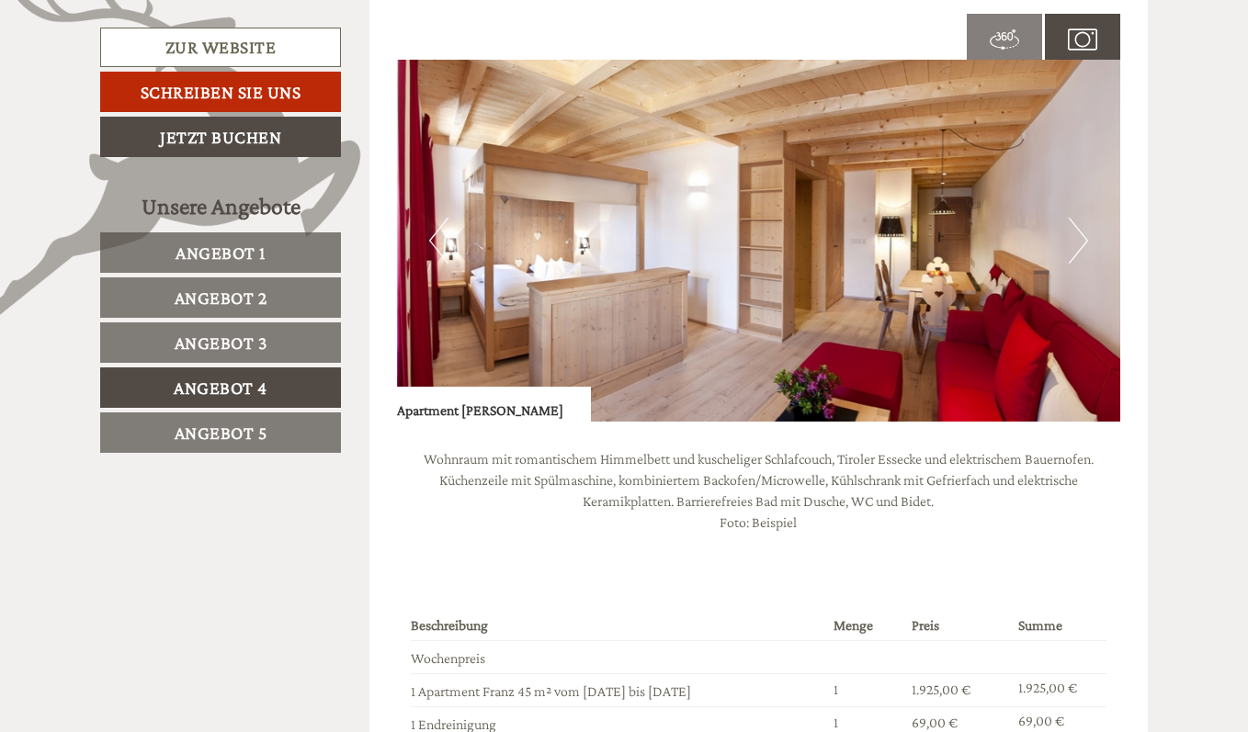
scroll to position [1490, 0]
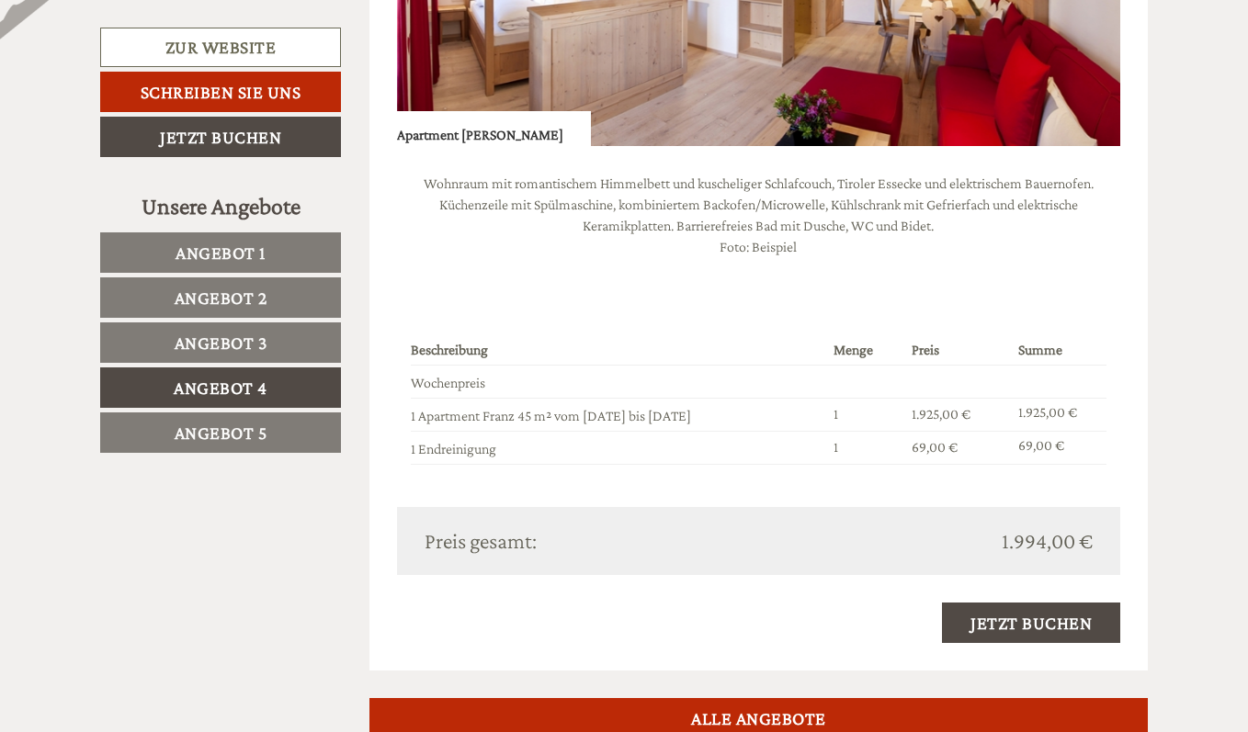
click at [260, 435] on span "Angebot 5" at bounding box center [221, 433] width 93 height 20
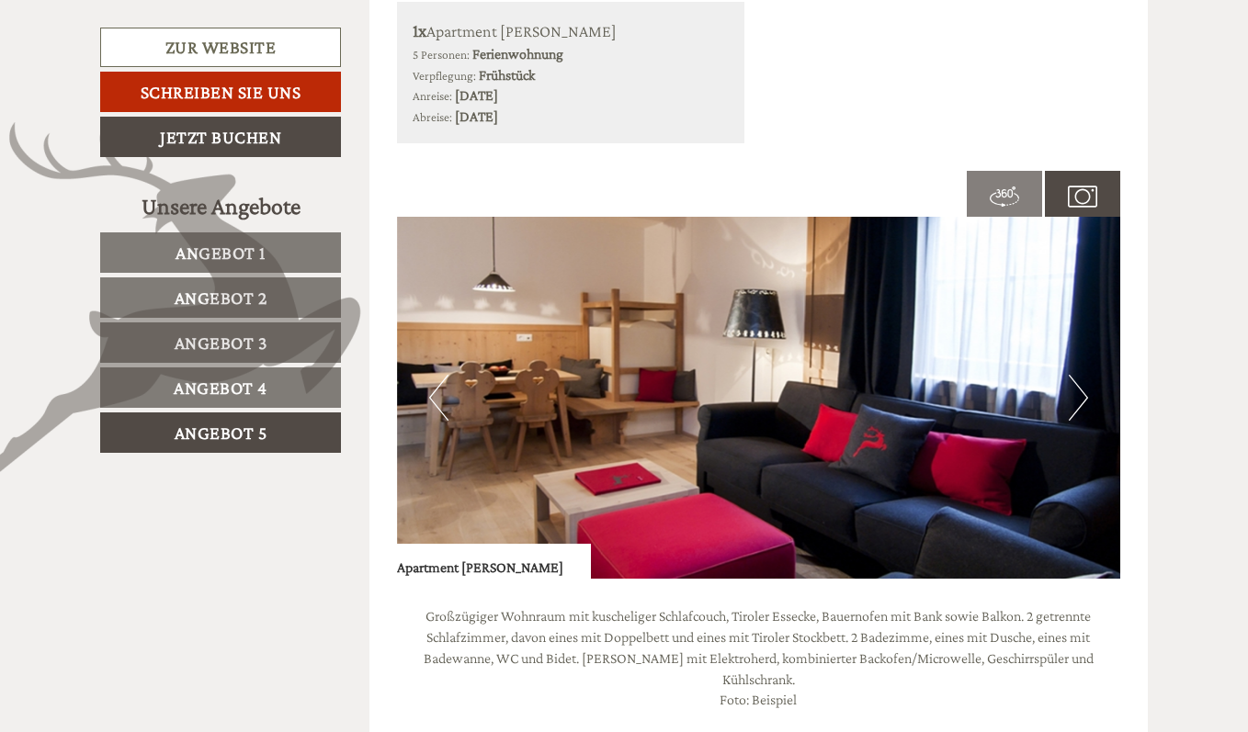
scroll to position [1030, 0]
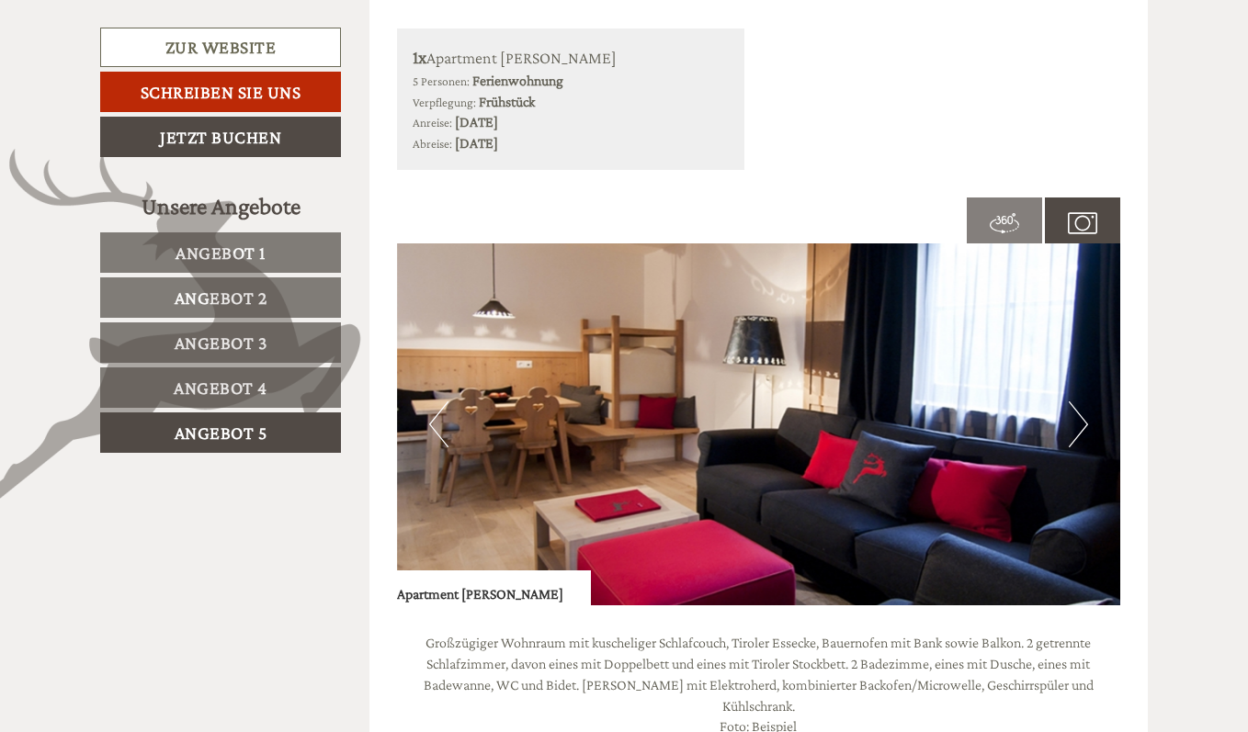
click at [1072, 426] on button "Next" at bounding box center [1078, 425] width 19 height 46
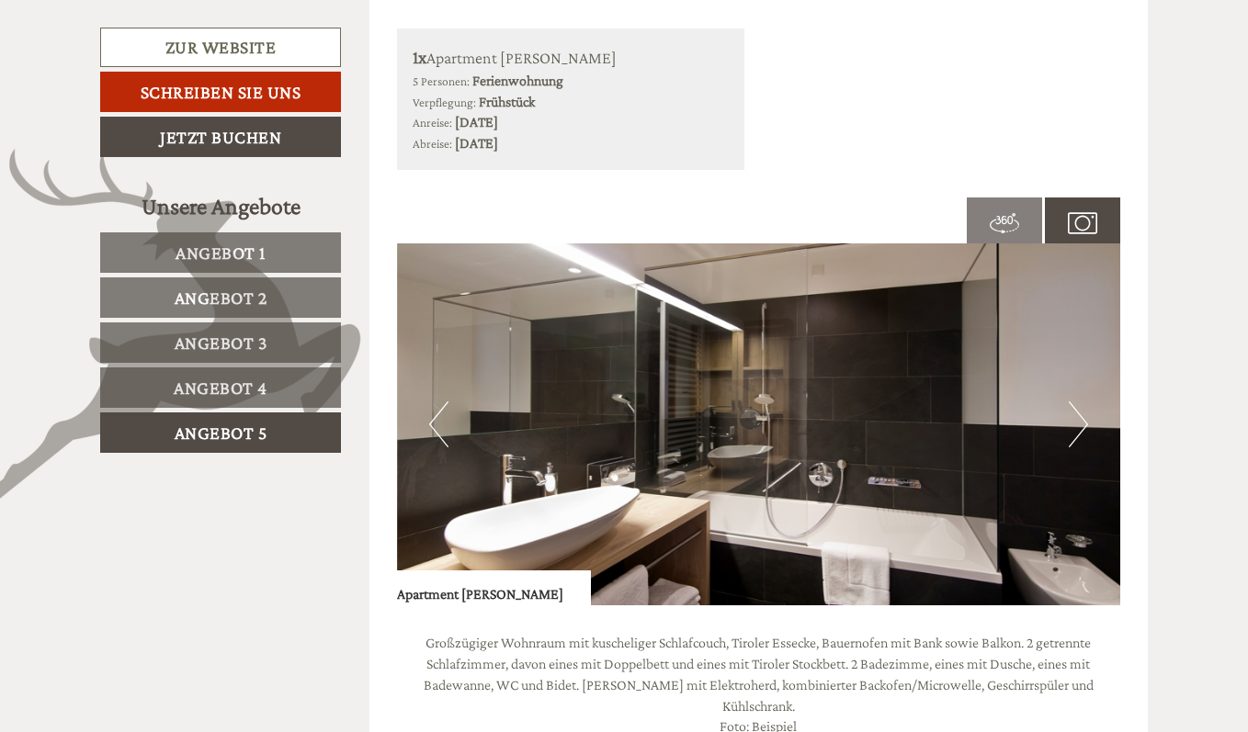
click at [1072, 426] on button "Next" at bounding box center [1078, 425] width 19 height 46
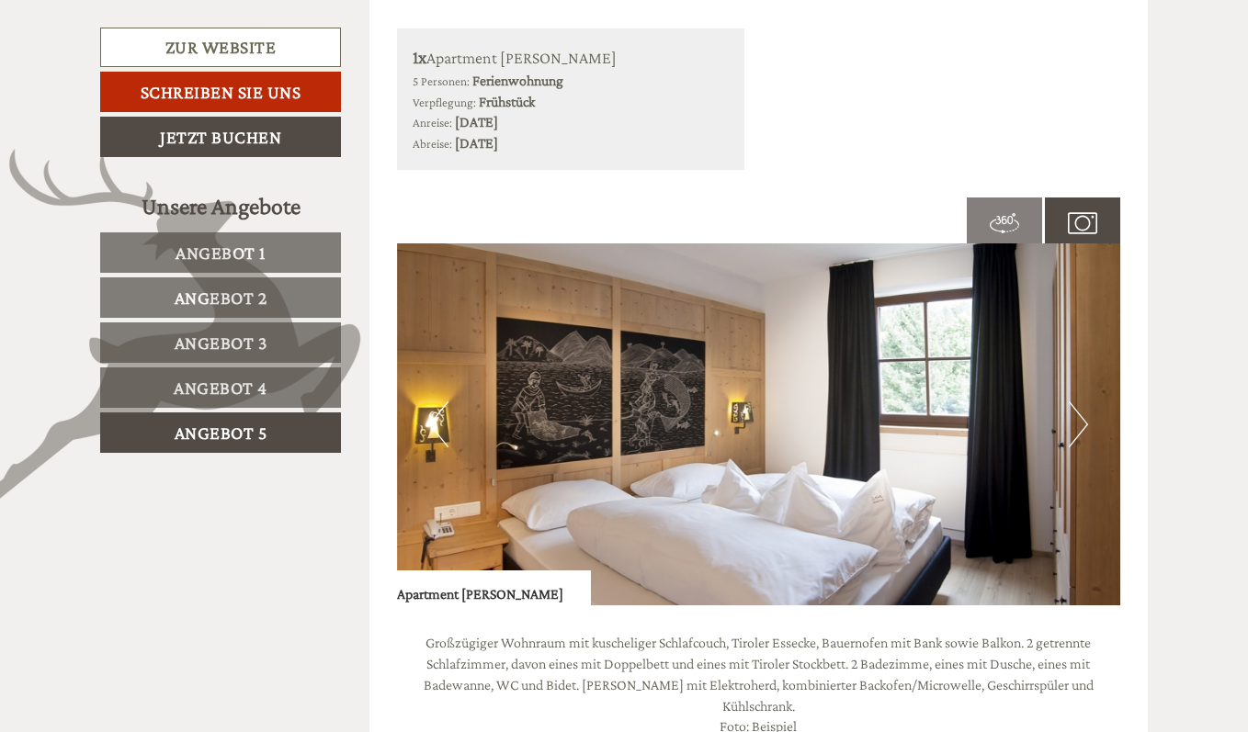
click at [1072, 426] on button "Next" at bounding box center [1078, 425] width 19 height 46
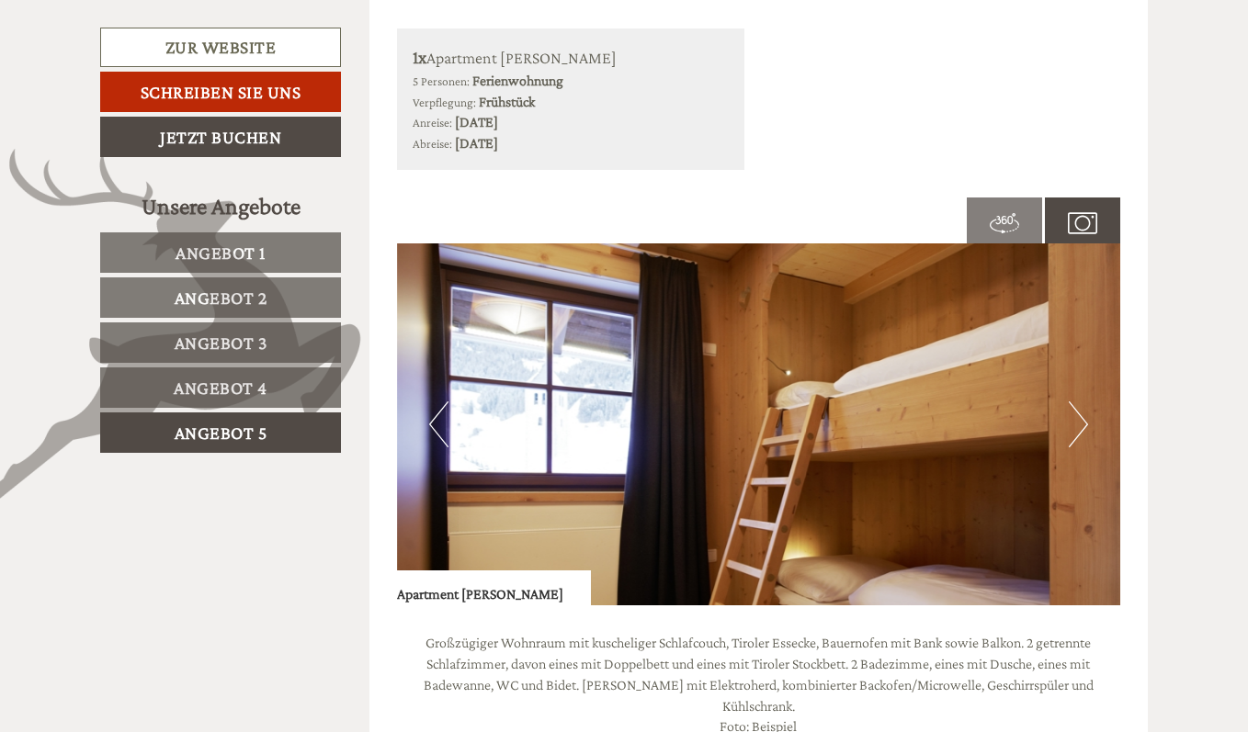
click at [1072, 426] on button "Next" at bounding box center [1078, 425] width 19 height 46
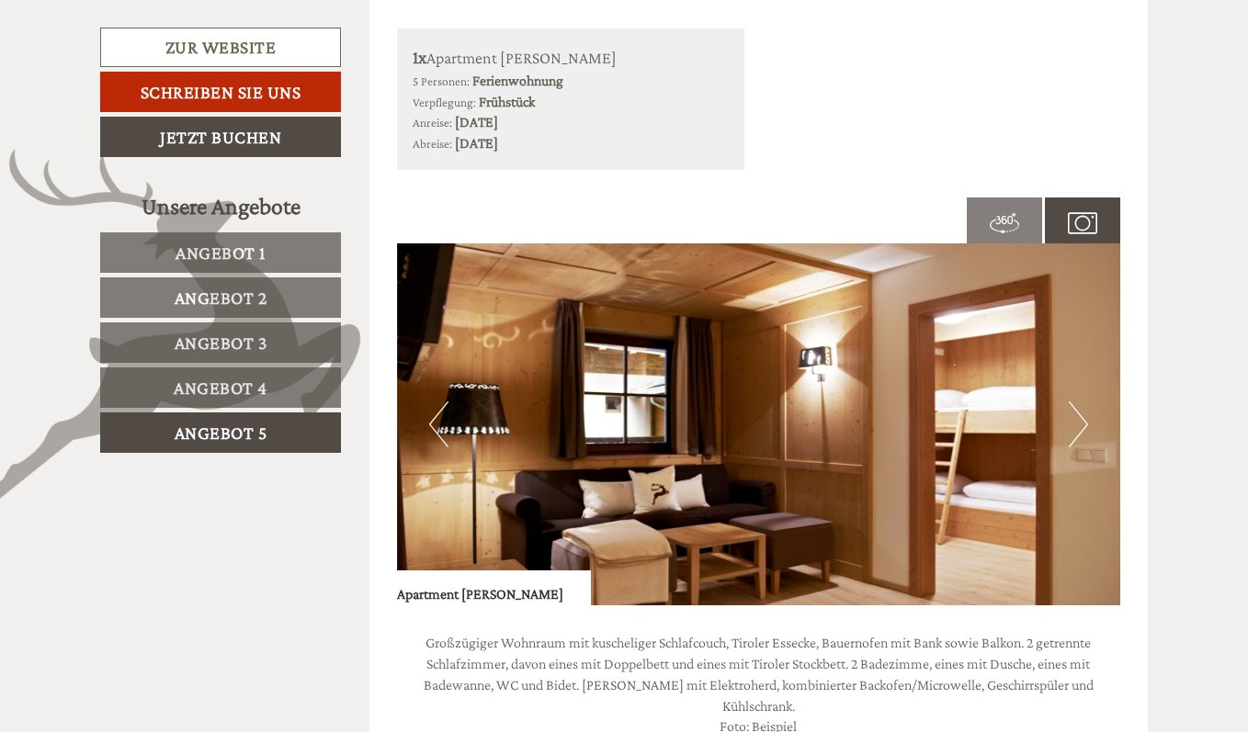
click at [1072, 426] on button "Next" at bounding box center [1078, 425] width 19 height 46
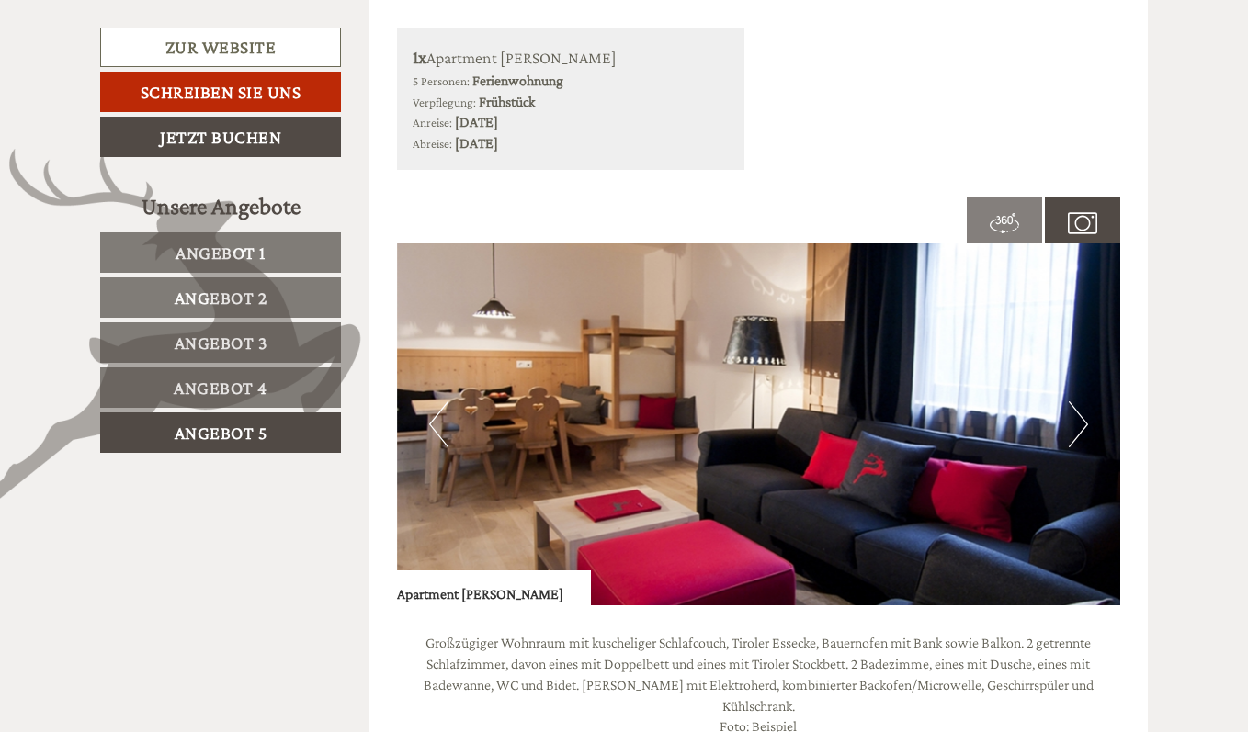
click at [1072, 426] on button "Next" at bounding box center [1078, 425] width 19 height 46
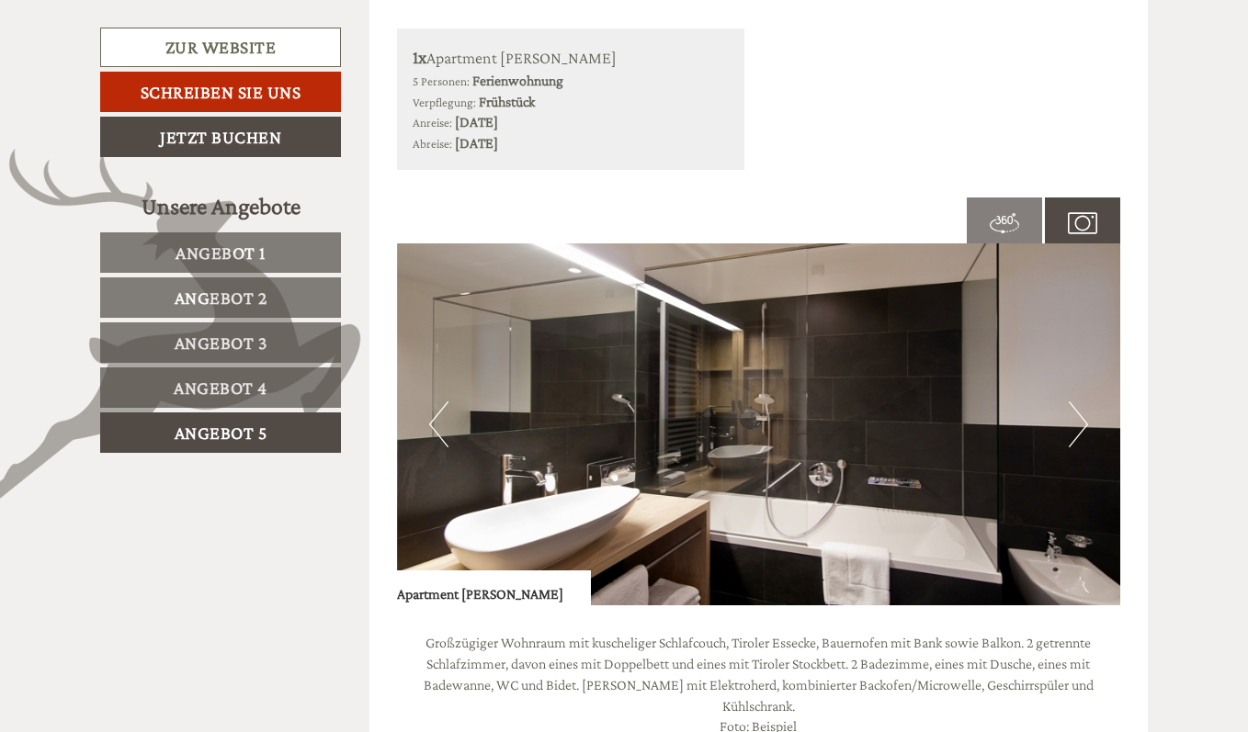
click at [1072, 426] on button "Next" at bounding box center [1078, 425] width 19 height 46
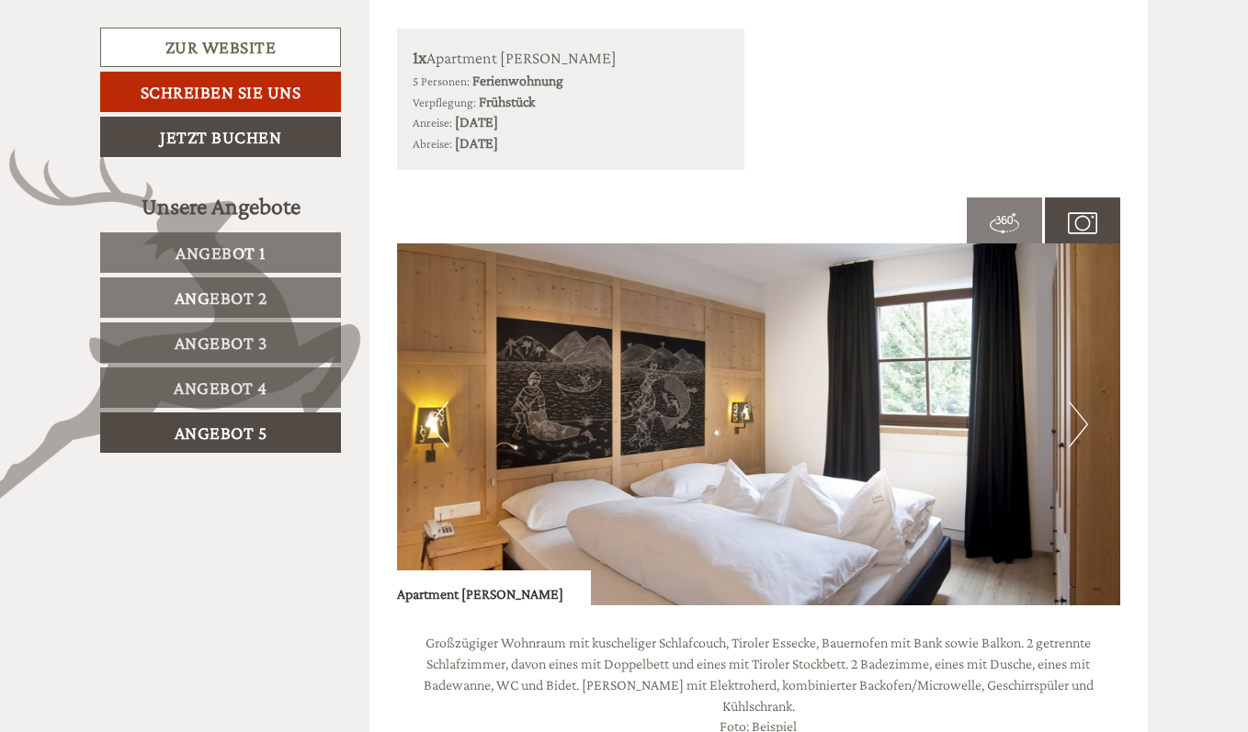
click at [1072, 426] on button "Next" at bounding box center [1078, 425] width 19 height 46
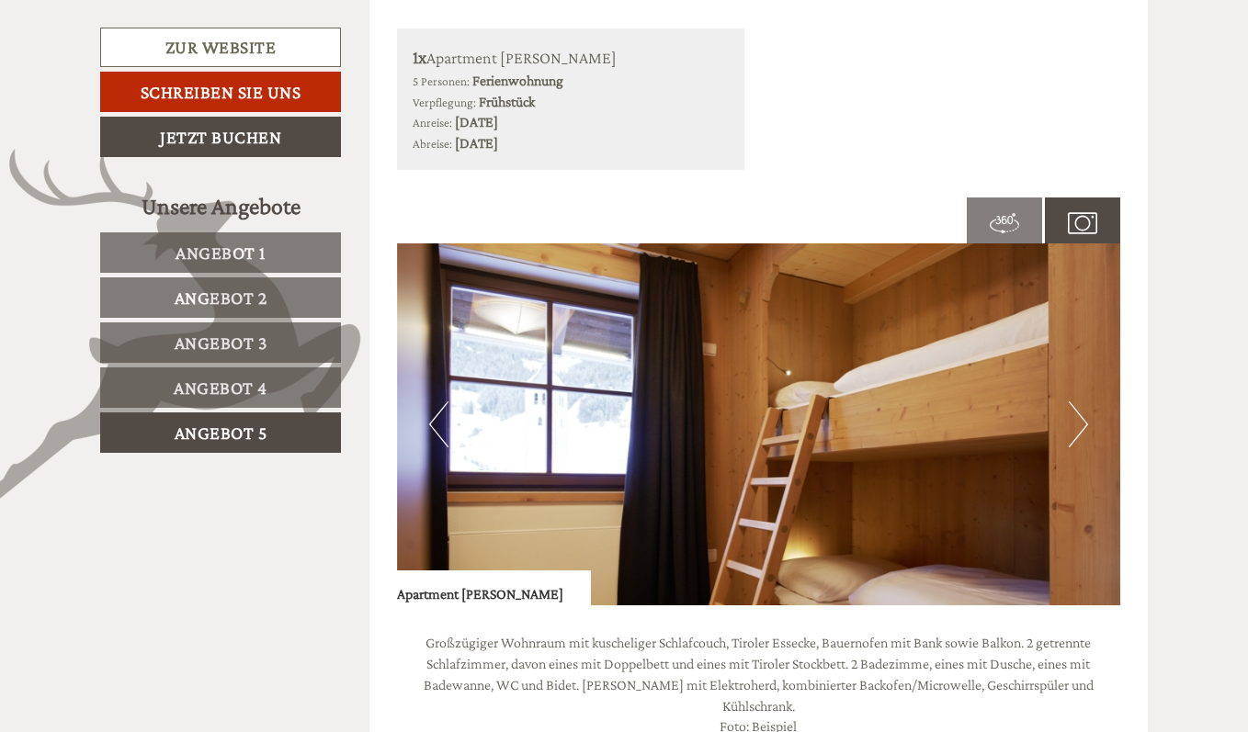
click at [1072, 426] on button "Next" at bounding box center [1078, 425] width 19 height 46
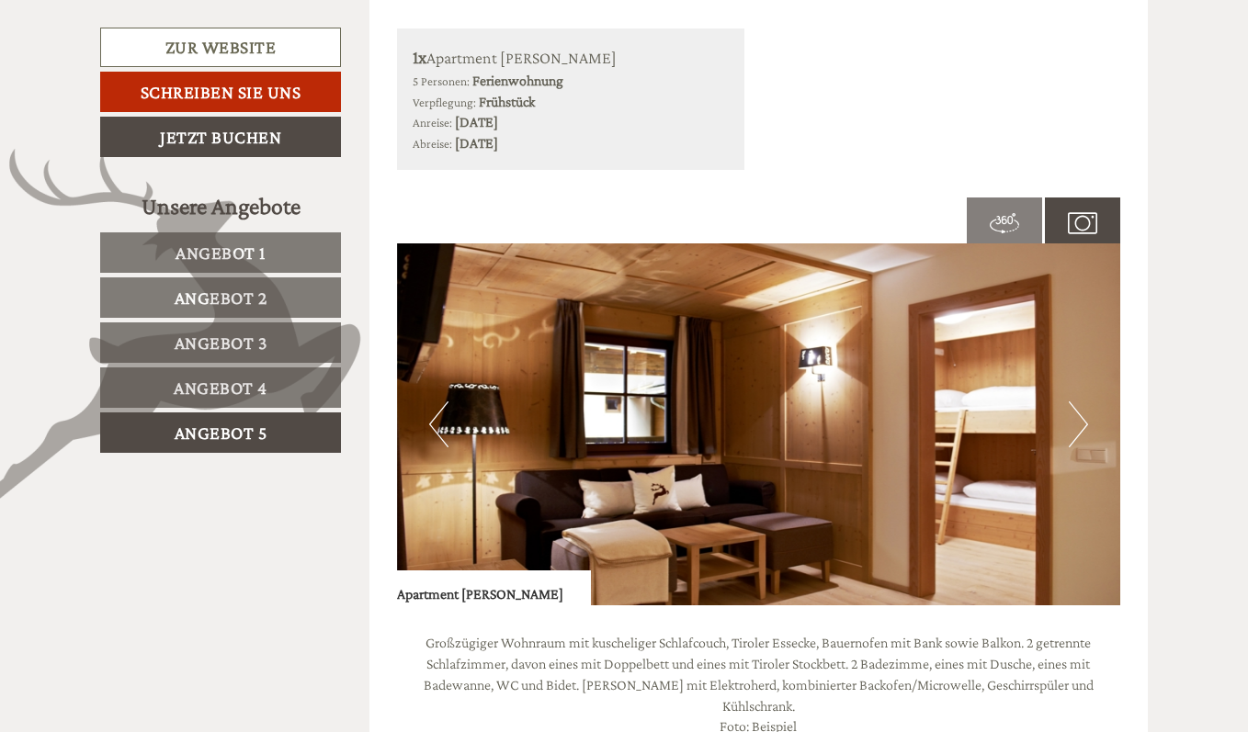
click at [1072, 426] on button "Next" at bounding box center [1078, 425] width 19 height 46
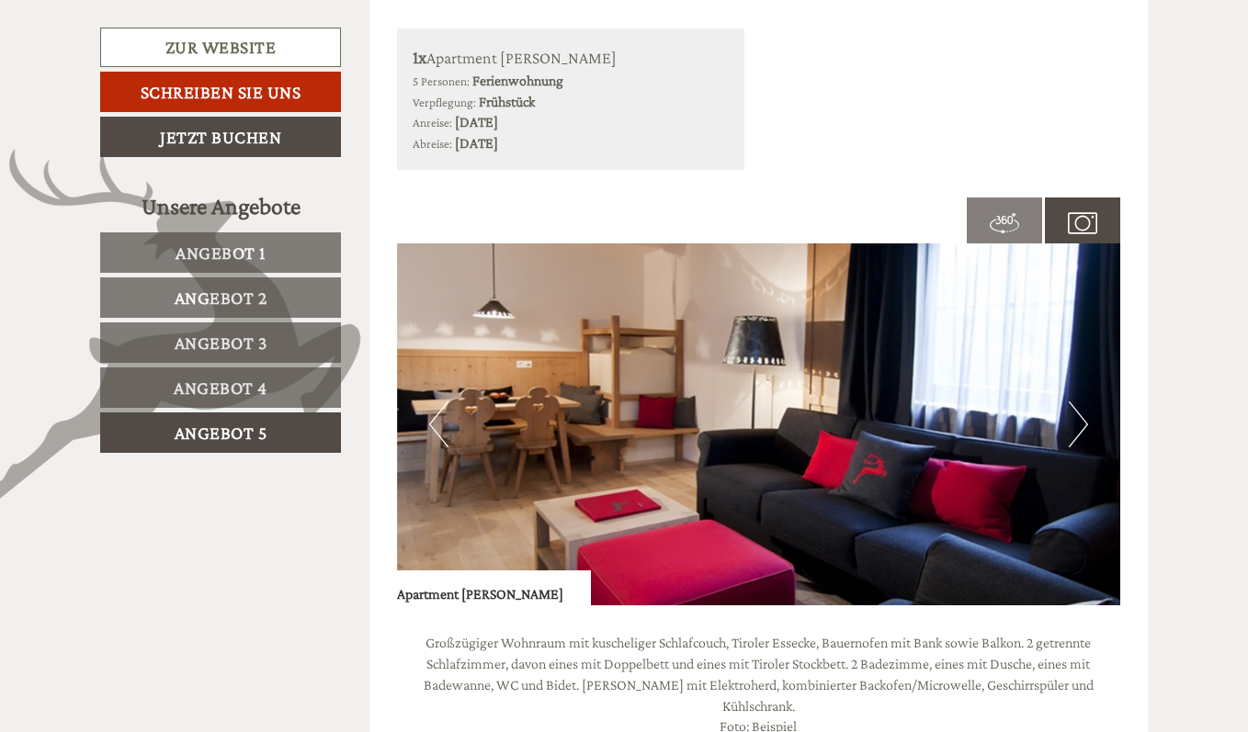
click at [1072, 426] on button "Next" at bounding box center [1078, 425] width 19 height 46
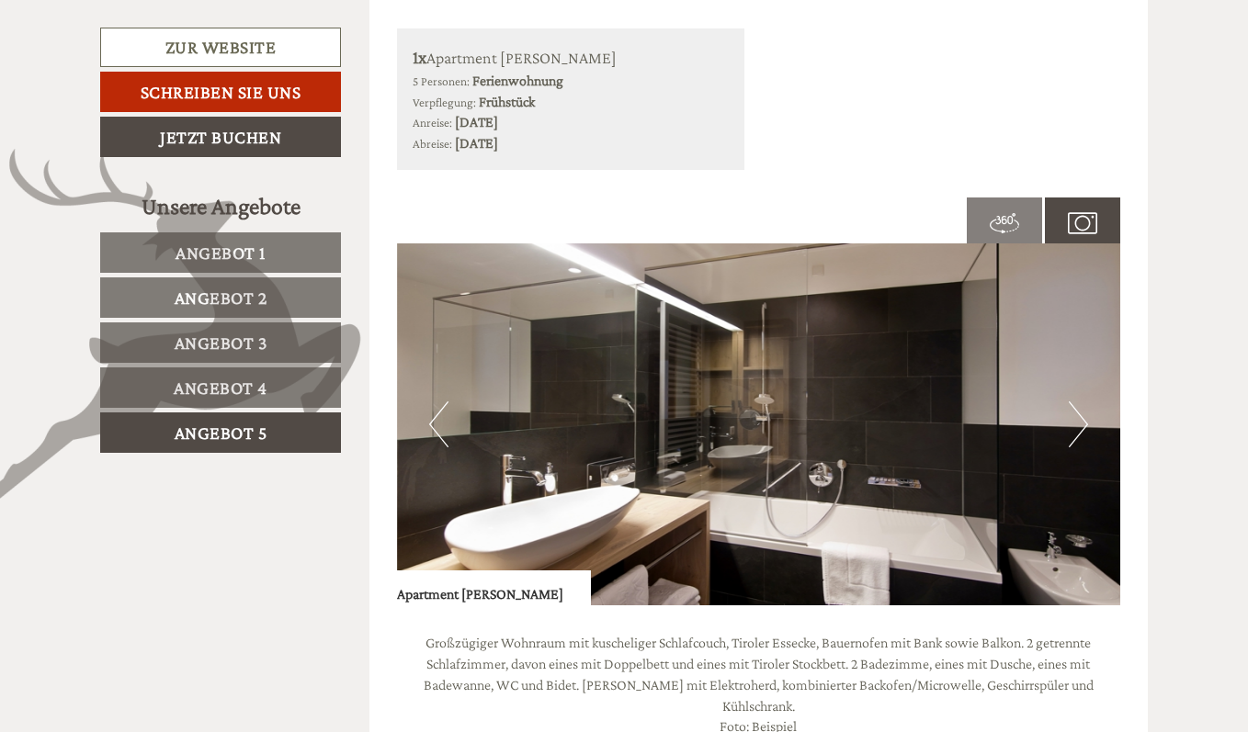
click at [1071, 425] on button "Next" at bounding box center [1078, 425] width 19 height 46
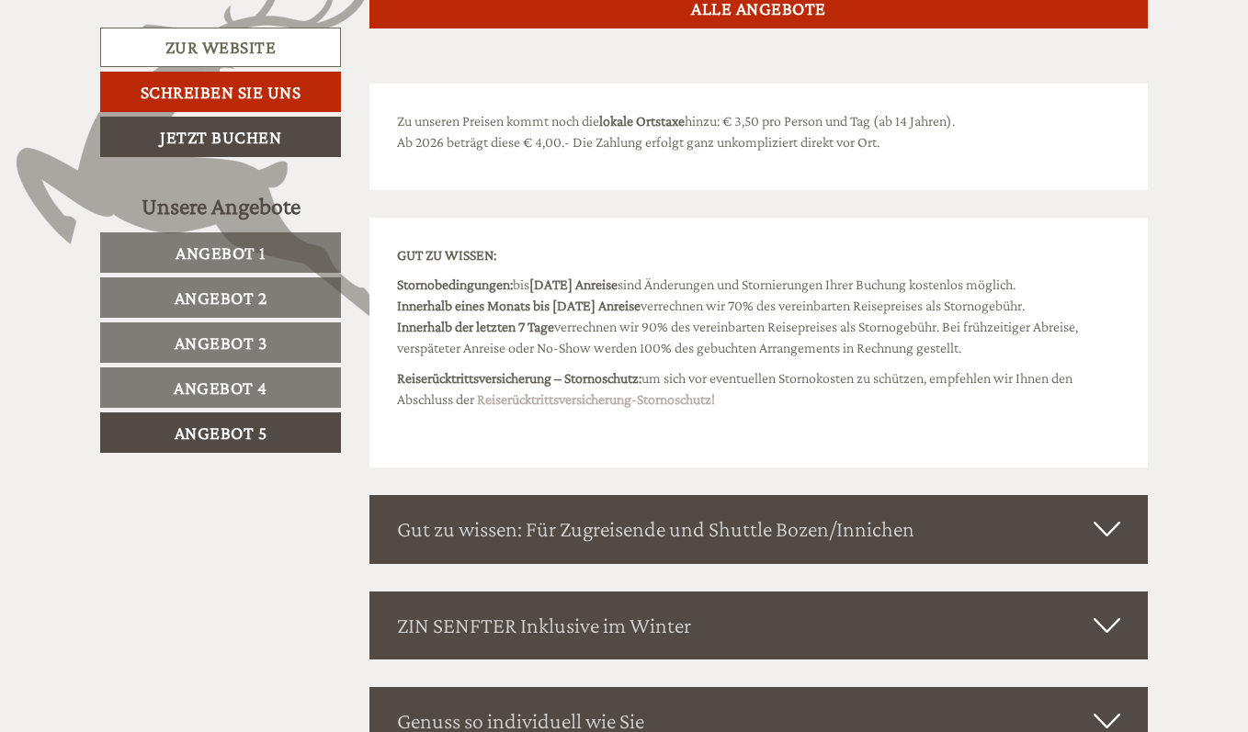
scroll to position [2409, 0]
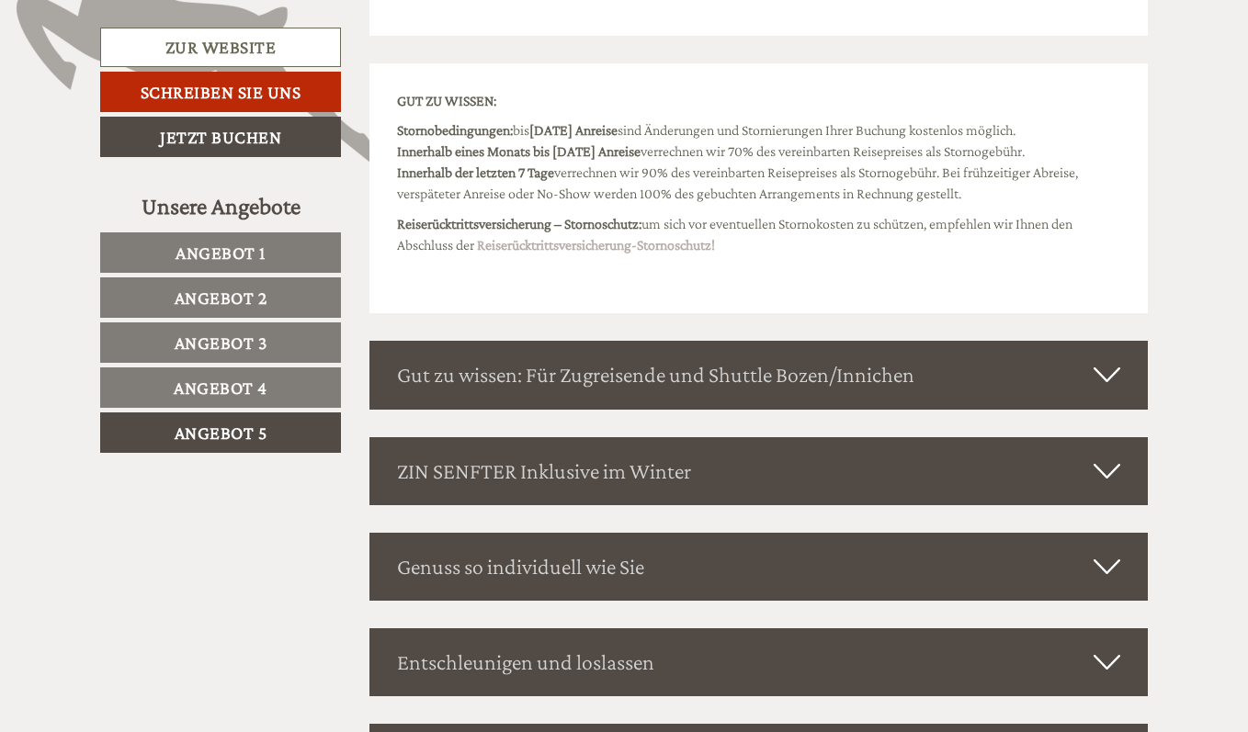
click at [1101, 456] on icon at bounding box center [1107, 471] width 27 height 31
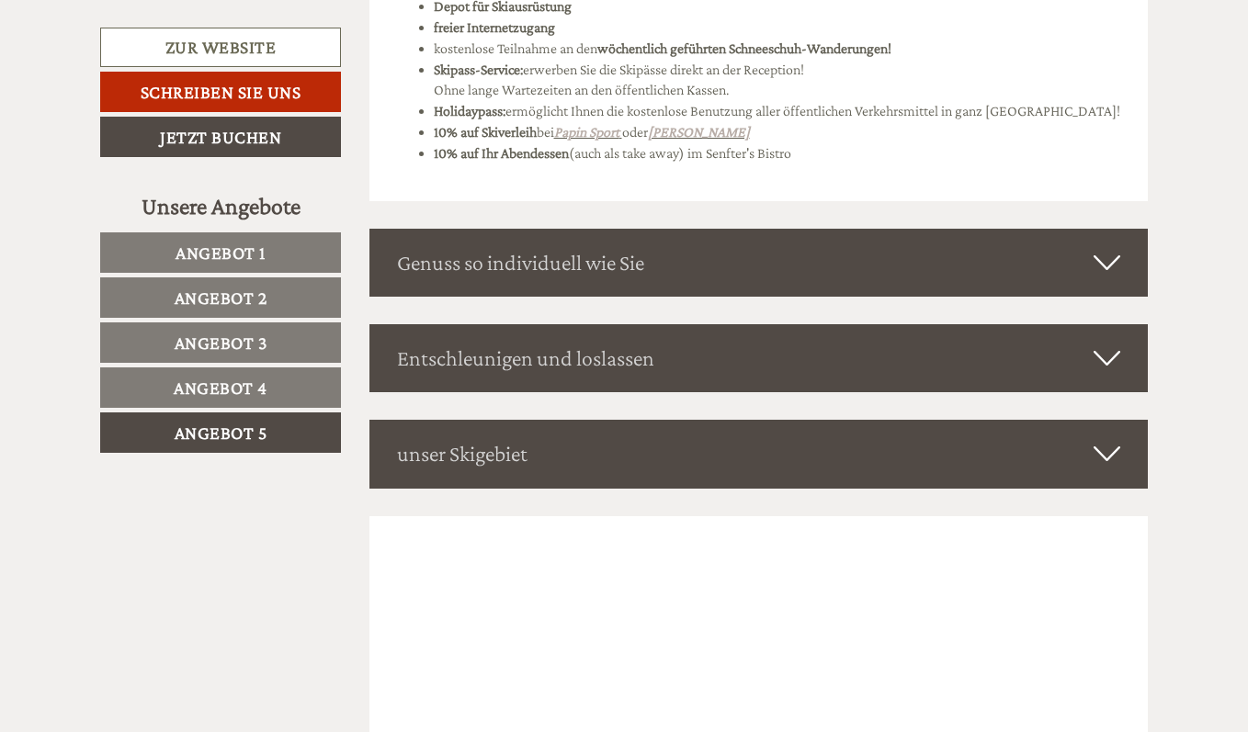
scroll to position [3420, 0]
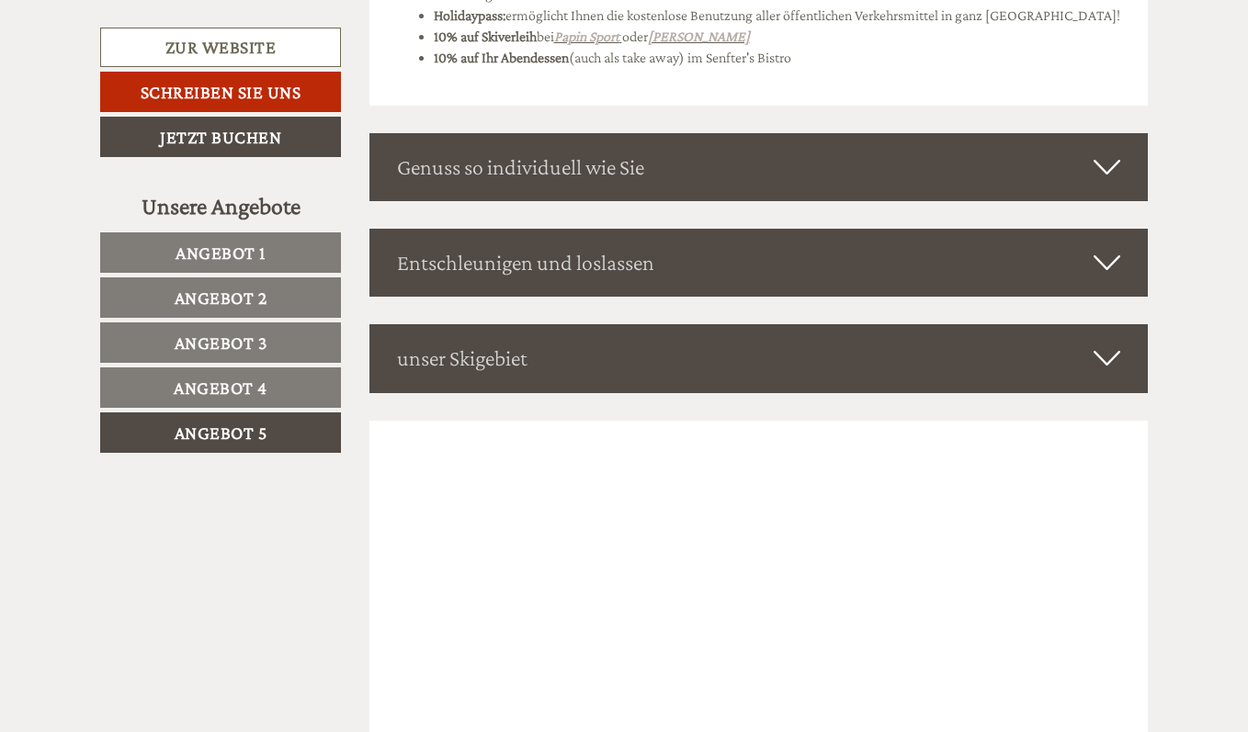
click at [1109, 270] on icon at bounding box center [1107, 262] width 27 height 31
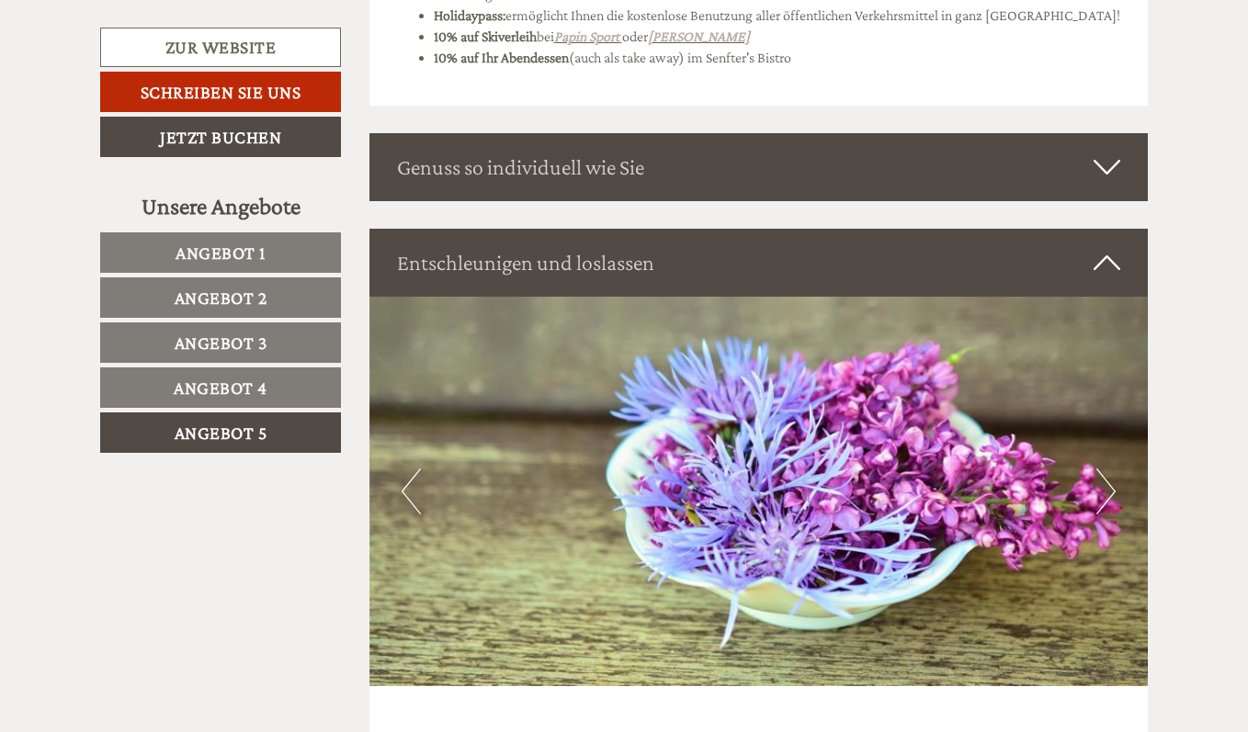
click at [1107, 486] on button "Next" at bounding box center [1105, 492] width 19 height 46
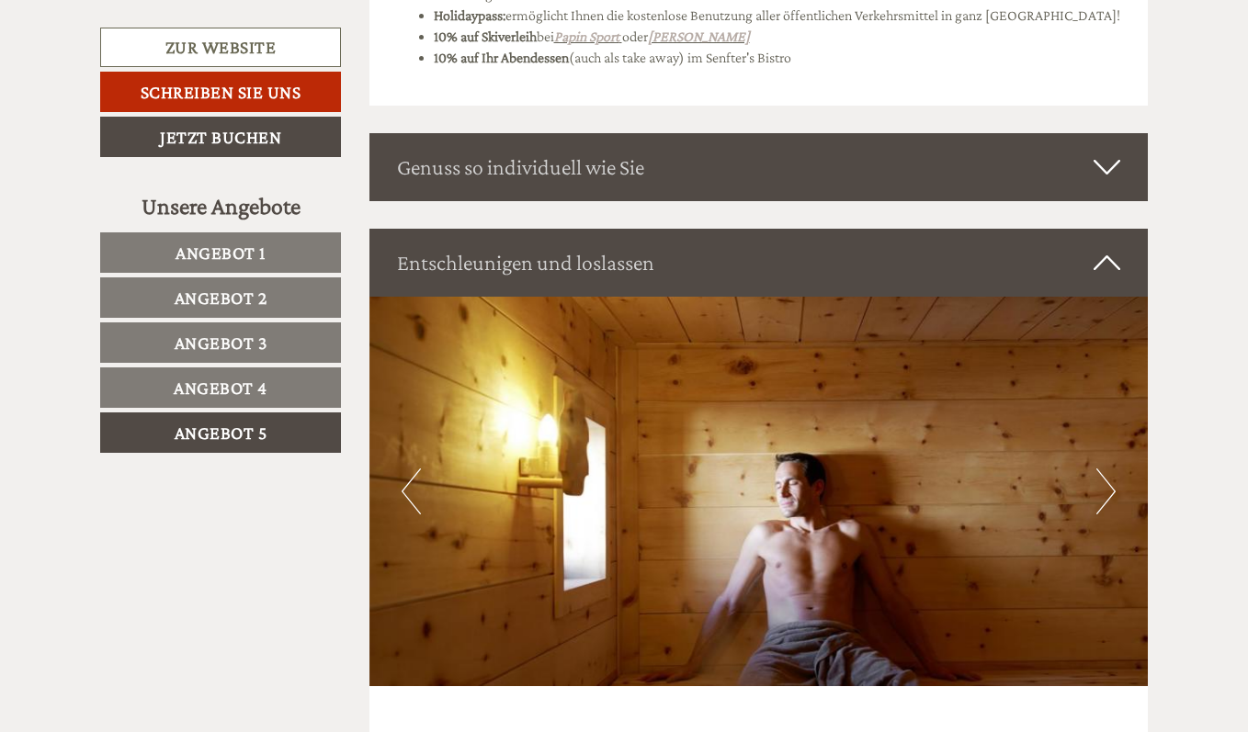
click at [1107, 486] on button "Next" at bounding box center [1105, 492] width 19 height 46
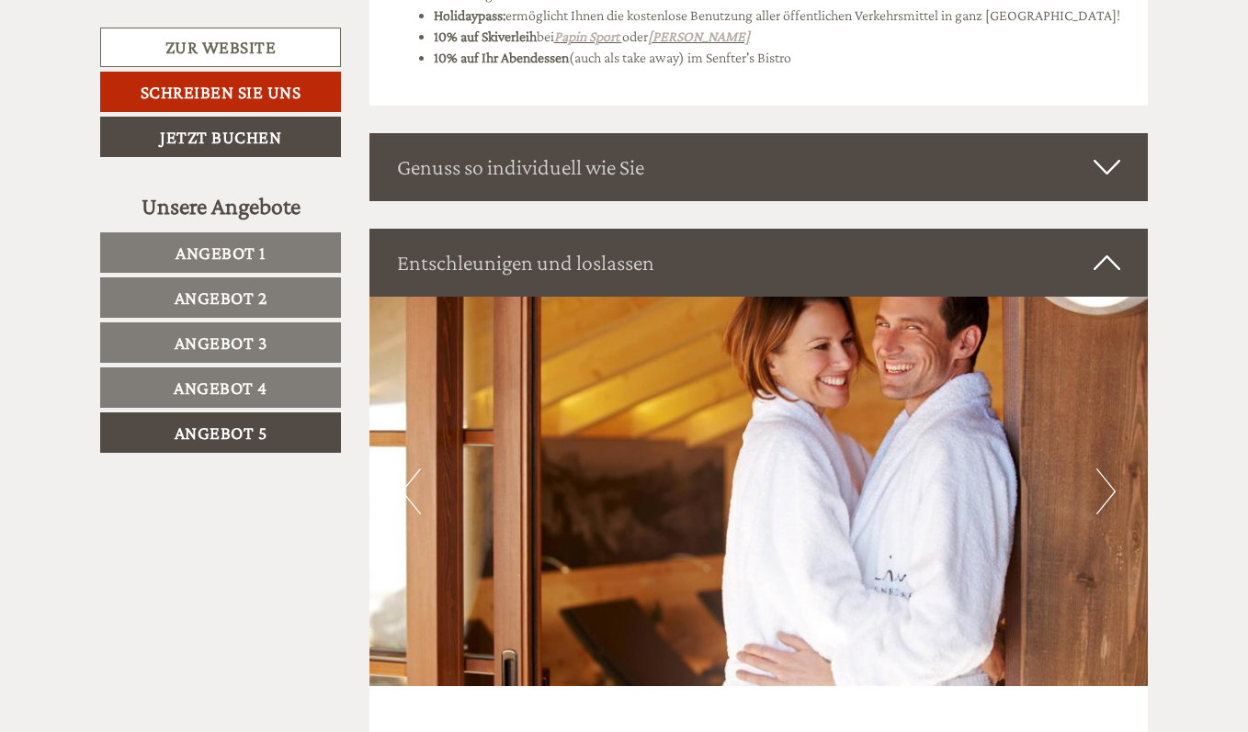
click at [1107, 486] on button "Next" at bounding box center [1105, 492] width 19 height 46
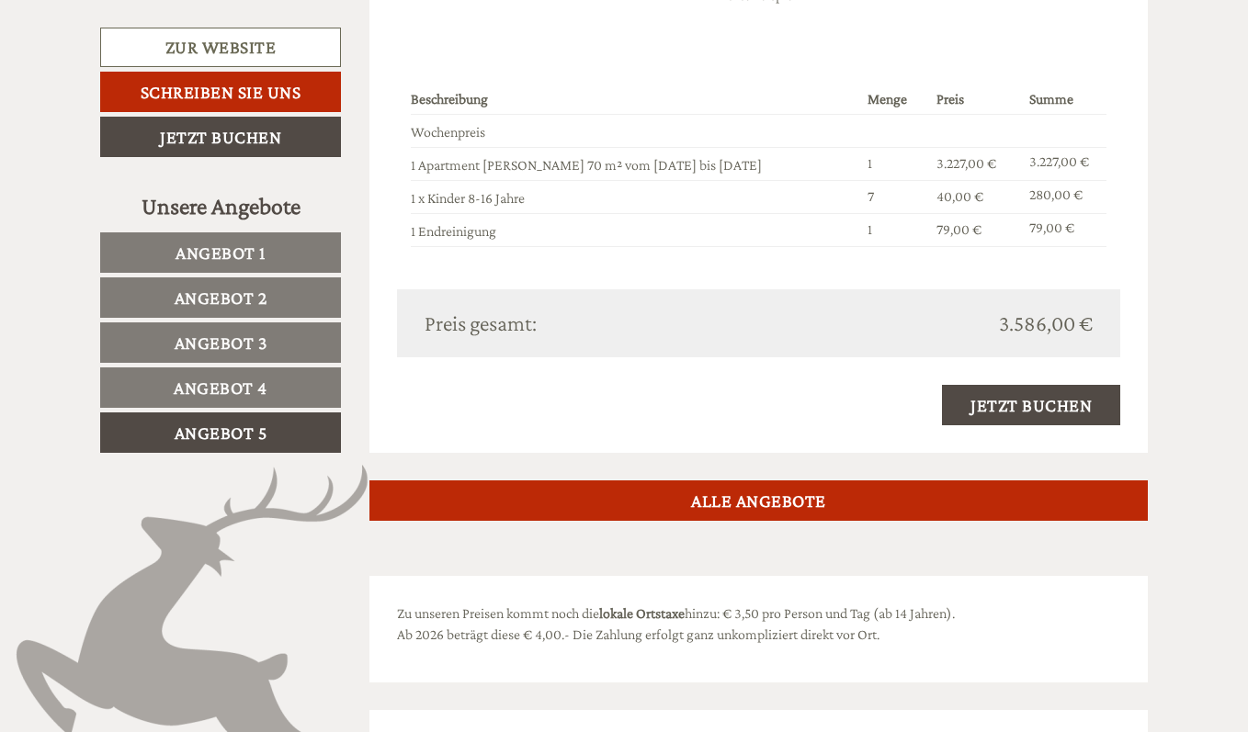
scroll to position [1490, 0]
